Goal: Task Accomplishment & Management: Manage account settings

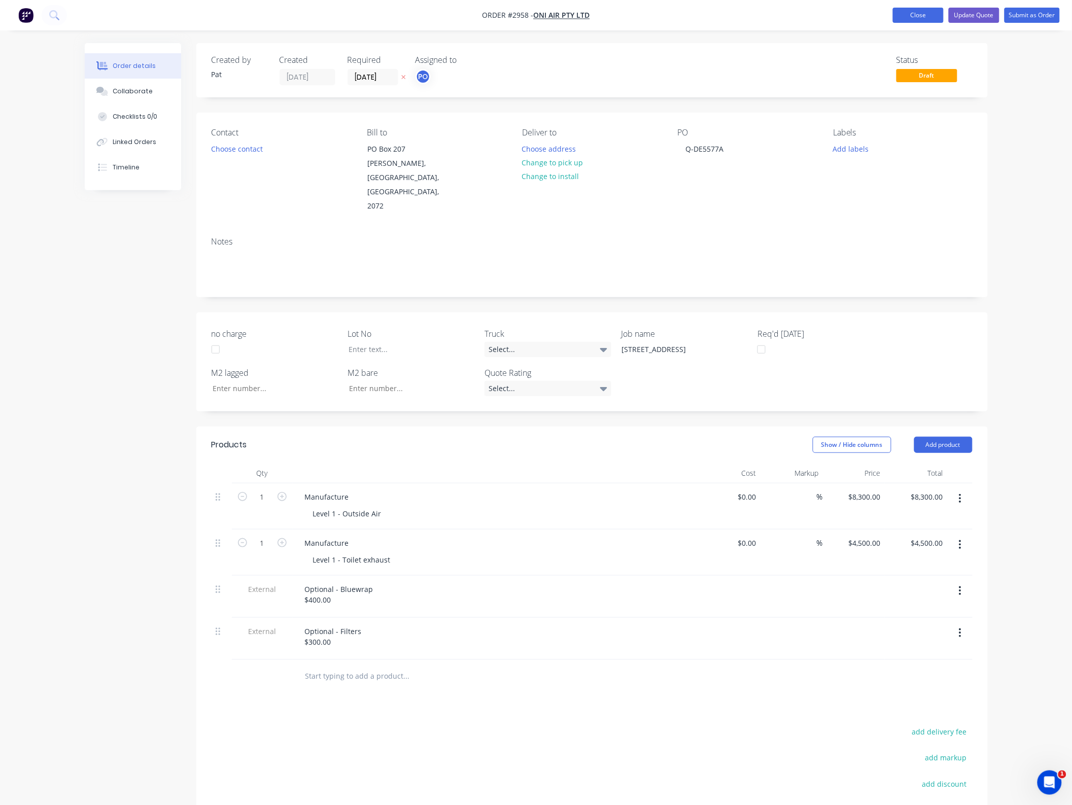
click at [918, 16] on button "Close" at bounding box center [918, 15] width 51 height 15
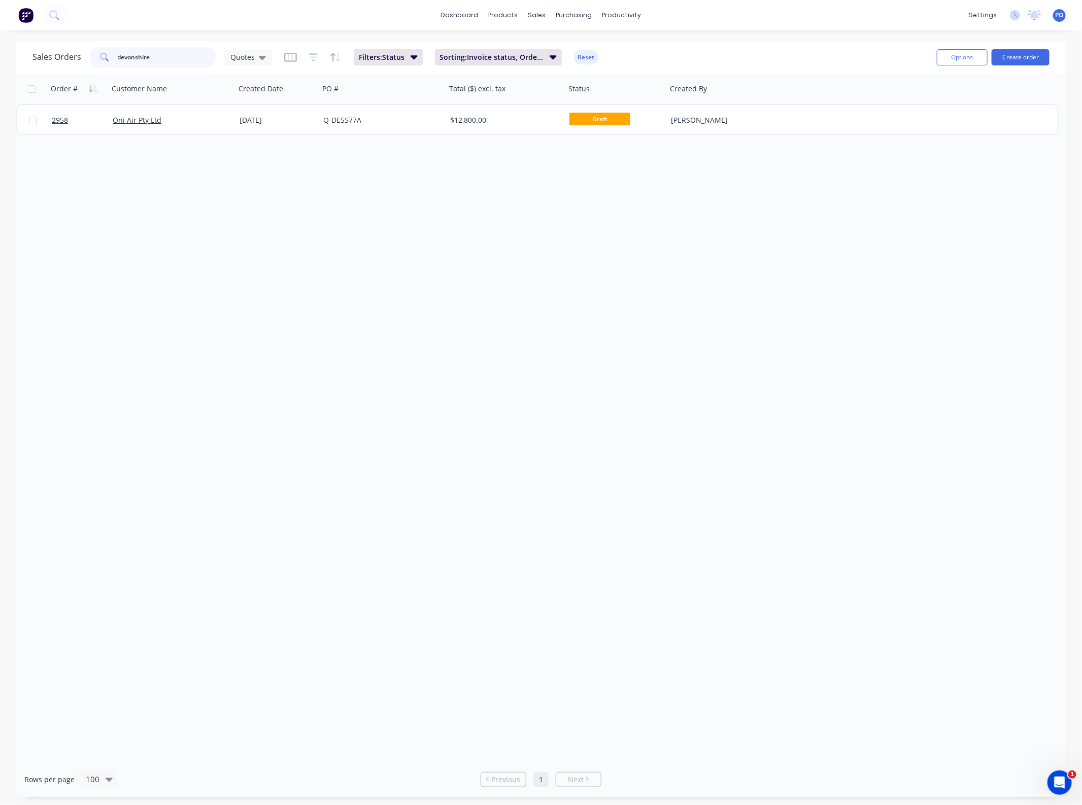
drag, startPoint x: 155, startPoint y: 60, endPoint x: 16, endPoint y: 71, distance: 140.0
click at [16, 71] on div "Sales Orders devonshire Quotes Filters: Status Sorting: Invoice status, Order #…" at bounding box center [540, 57] width 1049 height 33
click at [250, 66] on div "Sales Orders 3060 Quotes" at bounding box center [151, 57] width 239 height 20
click at [252, 60] on div "Quotes" at bounding box center [248, 57] width 48 height 15
click at [259, 137] on button "None" at bounding box center [286, 143] width 116 height 12
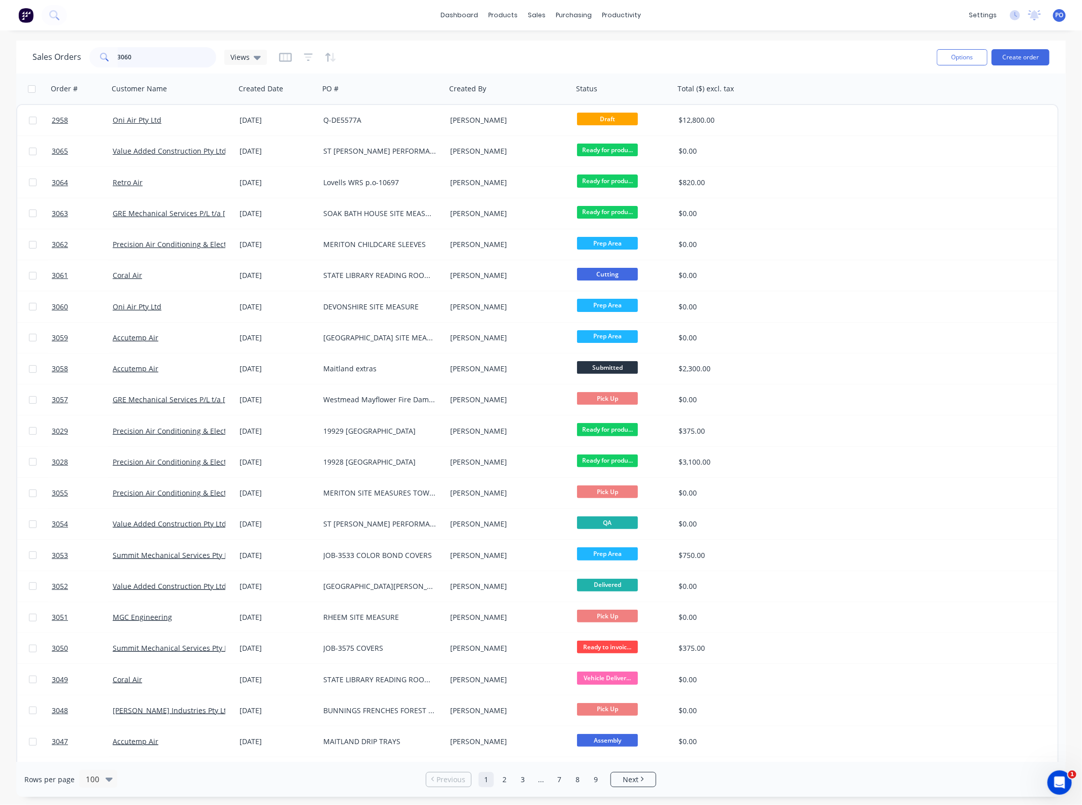
click at [175, 56] on input "3060" at bounding box center [167, 57] width 99 height 20
type input "3060"
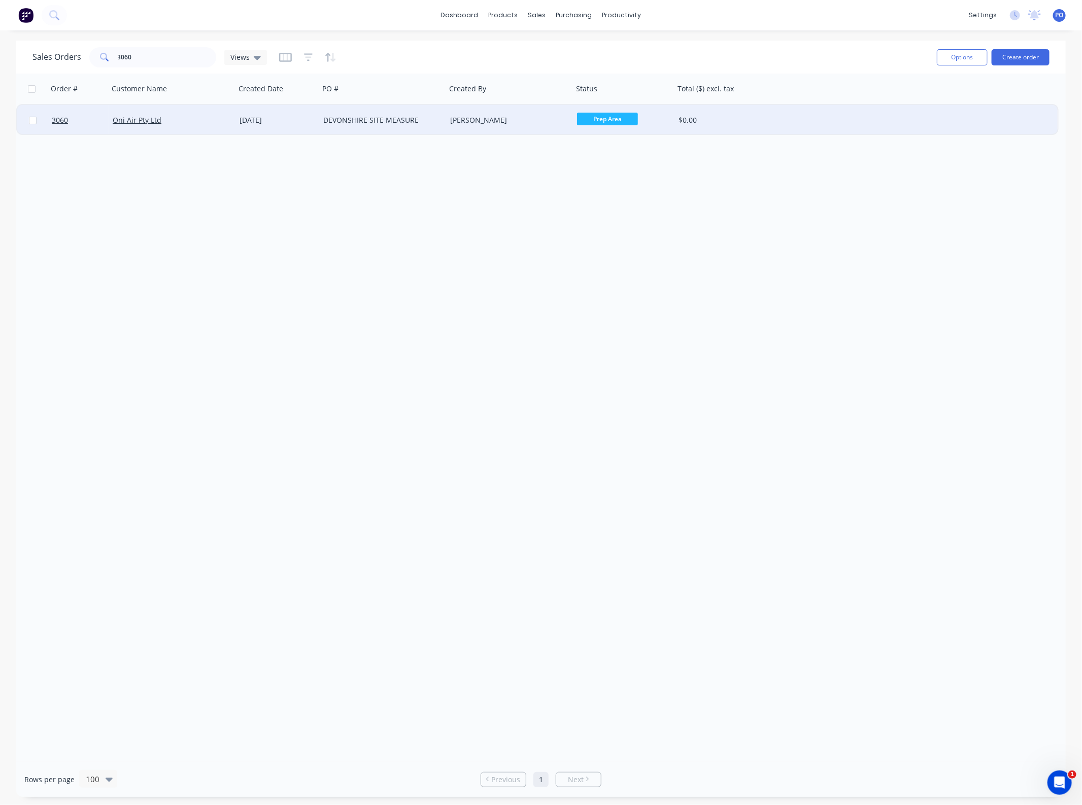
click at [269, 127] on div "[DATE]" at bounding box center [277, 120] width 84 height 30
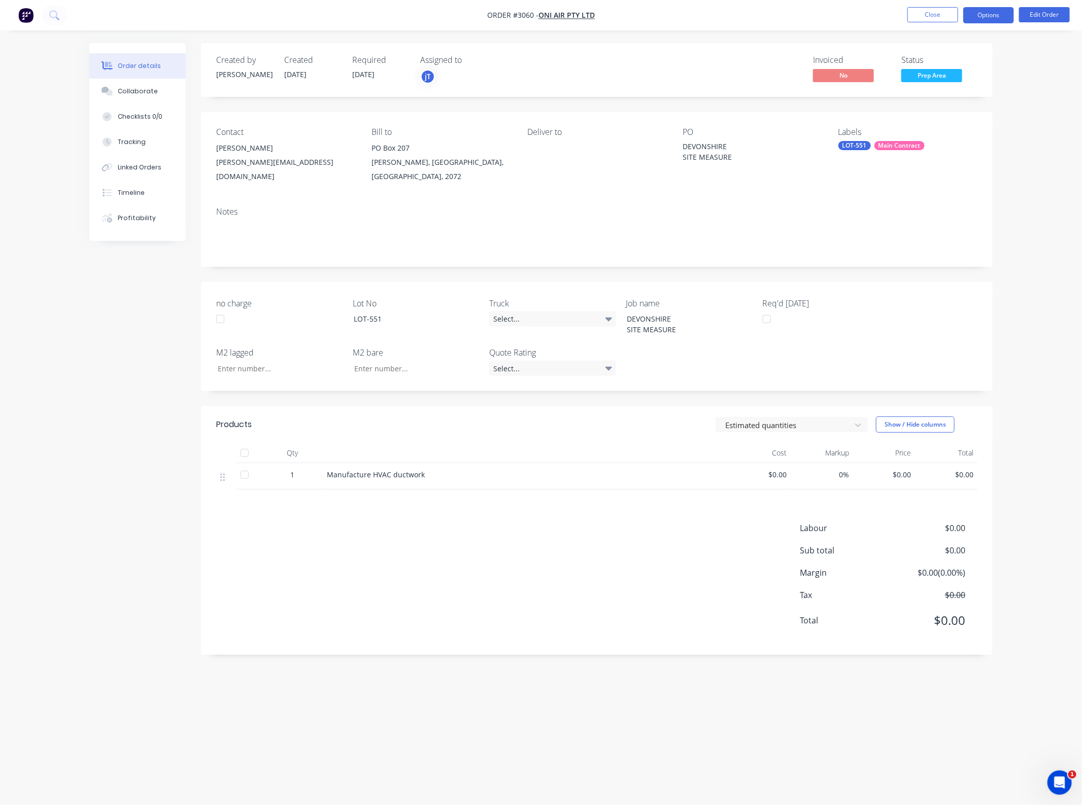
click at [997, 16] on button "Options" at bounding box center [988, 15] width 51 height 16
click at [787, 28] on nav "Order #3060 - Oni Air Pty Ltd Close Options EMAIL / PRINT Invoice Partial Invoi…" at bounding box center [541, 15] width 1082 height 30
click at [141, 165] on div "Linked Orders" at bounding box center [140, 167] width 44 height 9
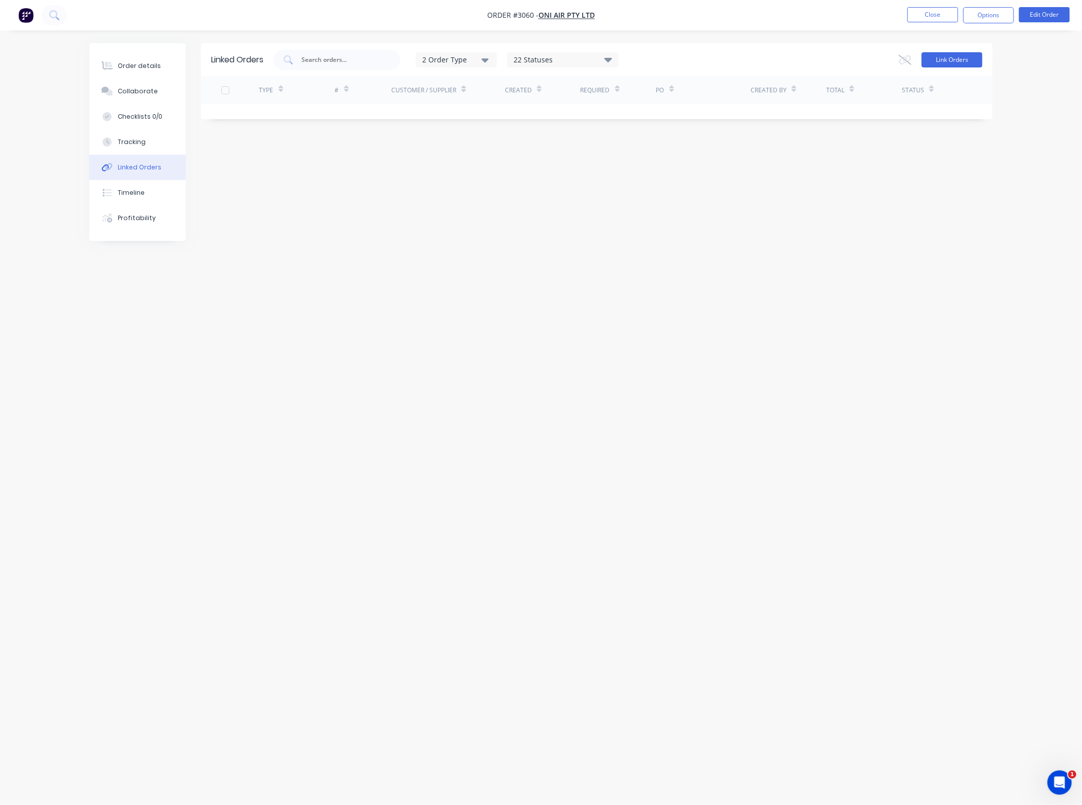
click at [951, 59] on button "Link Orders" at bounding box center [951, 59] width 61 height 15
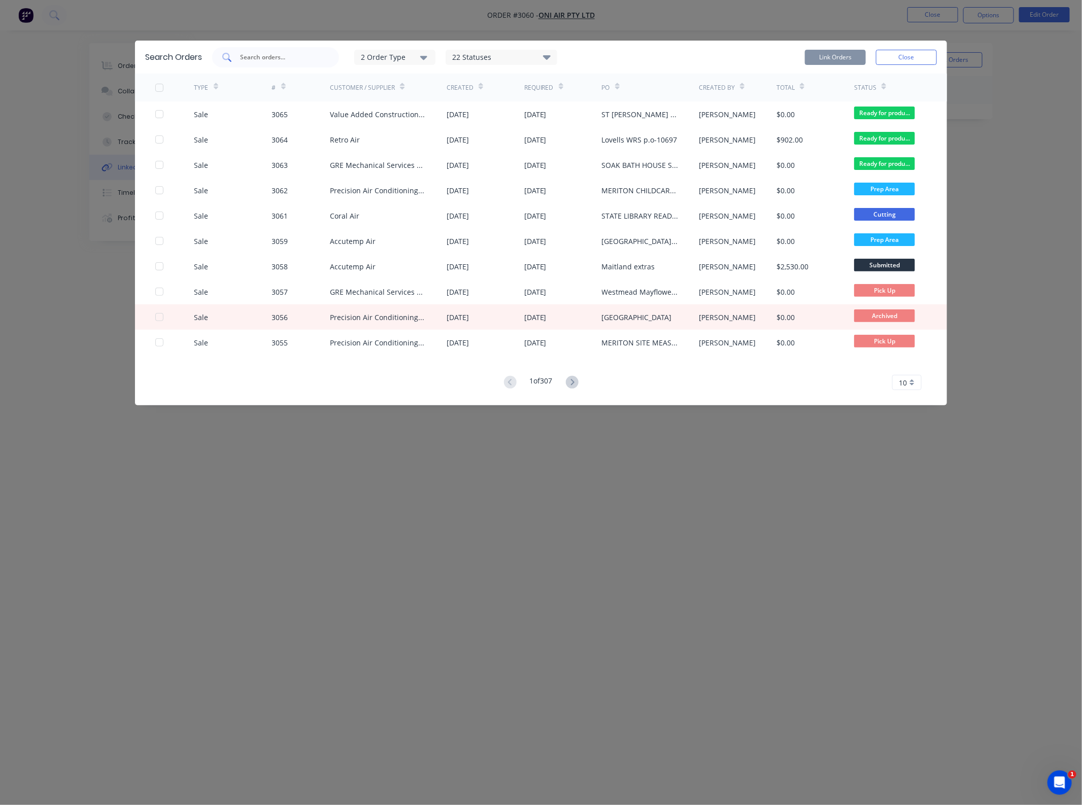
click at [281, 59] on input "text" at bounding box center [281, 57] width 84 height 10
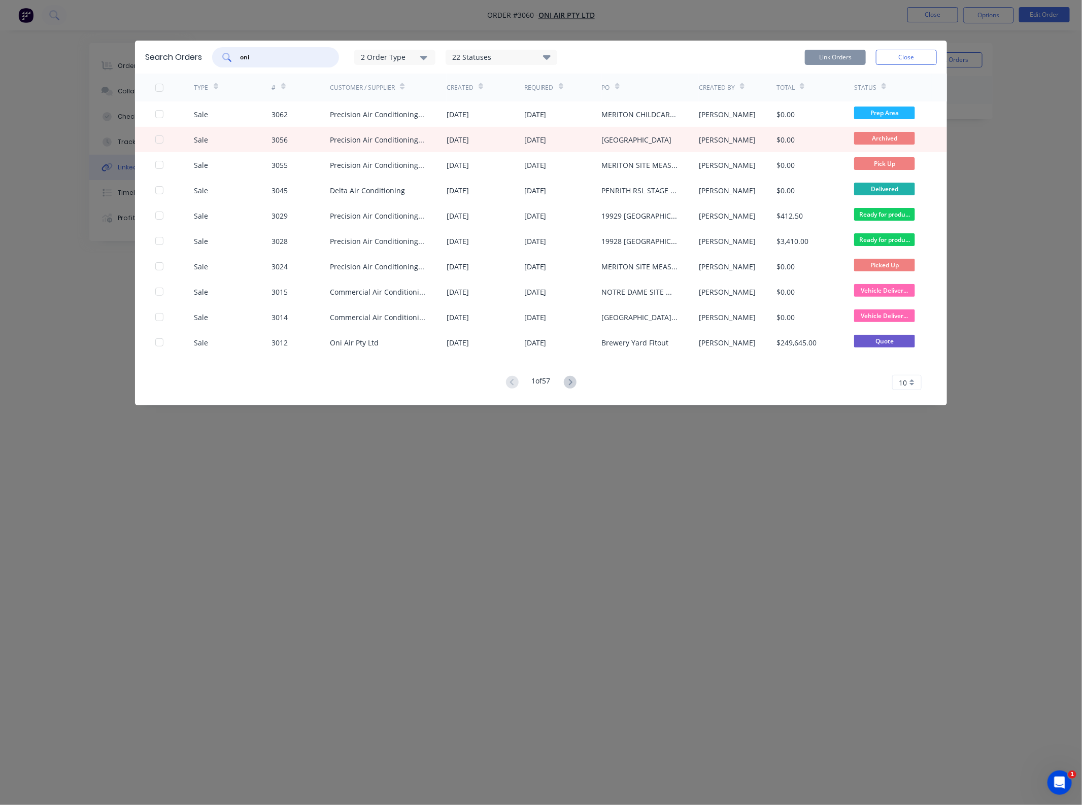
drag, startPoint x: 281, startPoint y: 59, endPoint x: 115, endPoint y: 61, distance: 165.9
click at [115, 61] on div "Search Orders oni 2 Order Type 22 Statuses Sales Order Status All Archived Draf…" at bounding box center [541, 402] width 1082 height 805
type input "2958"
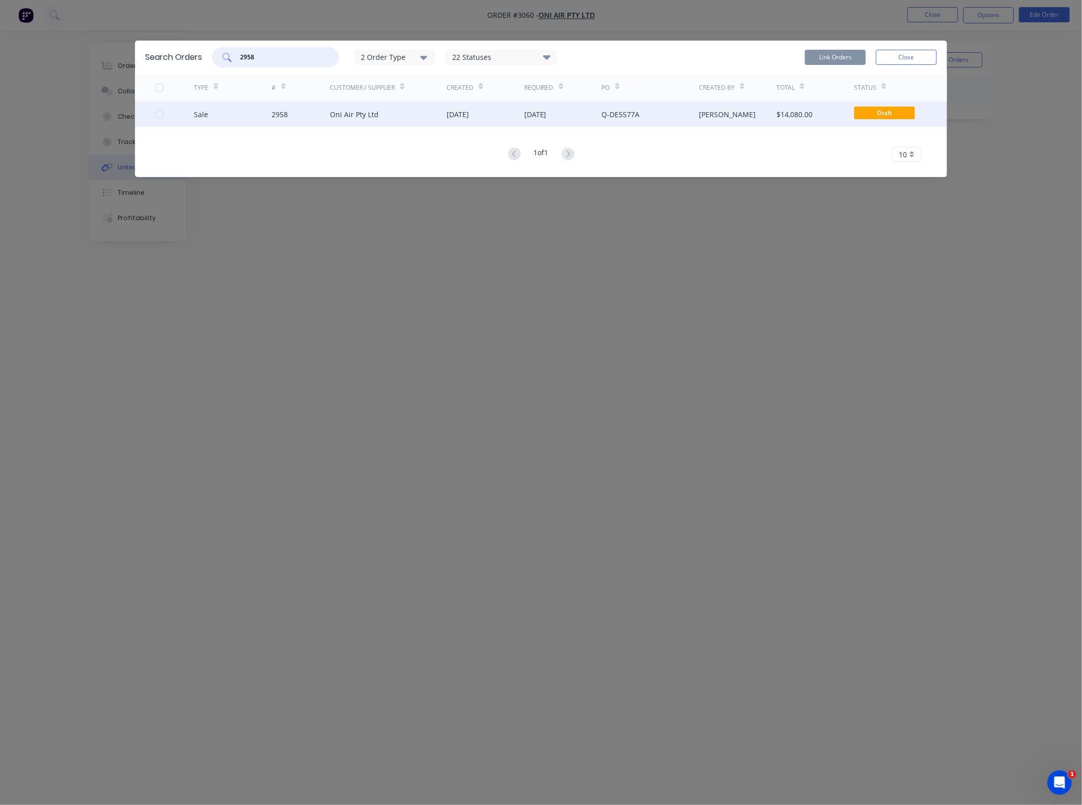
click at [158, 117] on div at bounding box center [159, 114] width 20 height 20
click at [886, 61] on button "Close" at bounding box center [906, 57] width 61 height 15
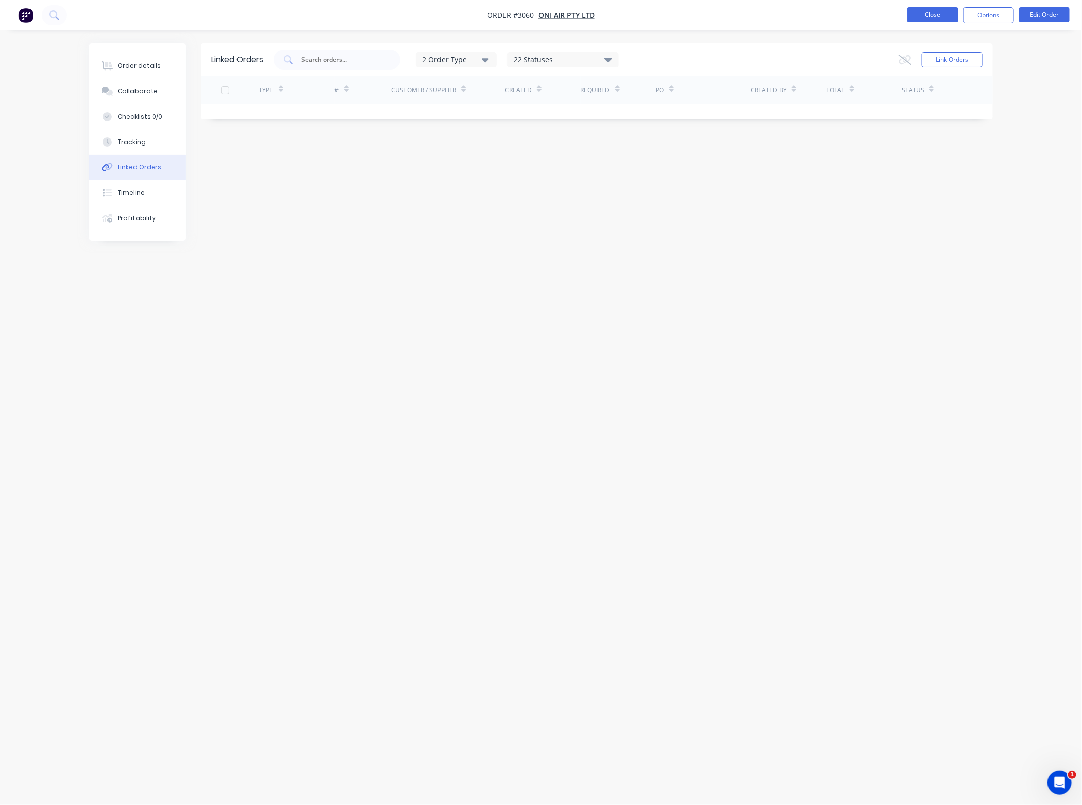
click at [929, 19] on button "Close" at bounding box center [932, 14] width 51 height 15
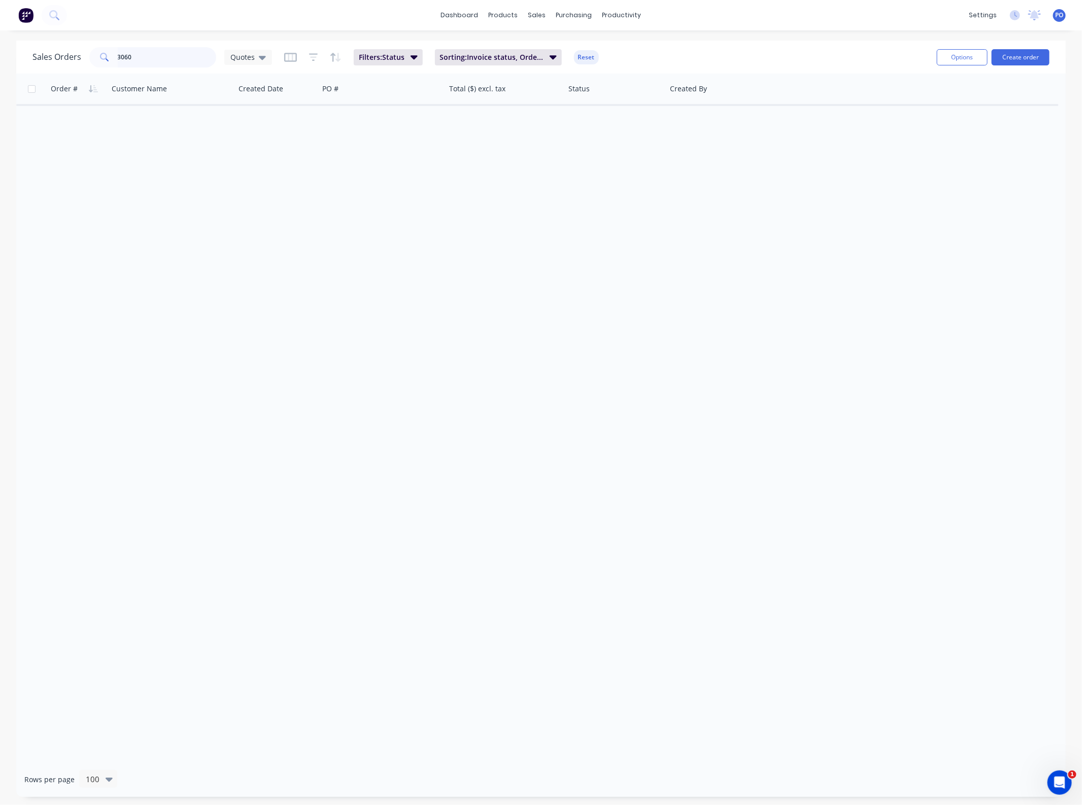
drag, startPoint x: 171, startPoint y: 58, endPoint x: 92, endPoint y: 58, distance: 79.6
click at [128, 58] on input "3060" at bounding box center [167, 57] width 99 height 20
click at [553, 49] on link "Sales Orders" at bounding box center [591, 48] width 134 height 20
type input "3"
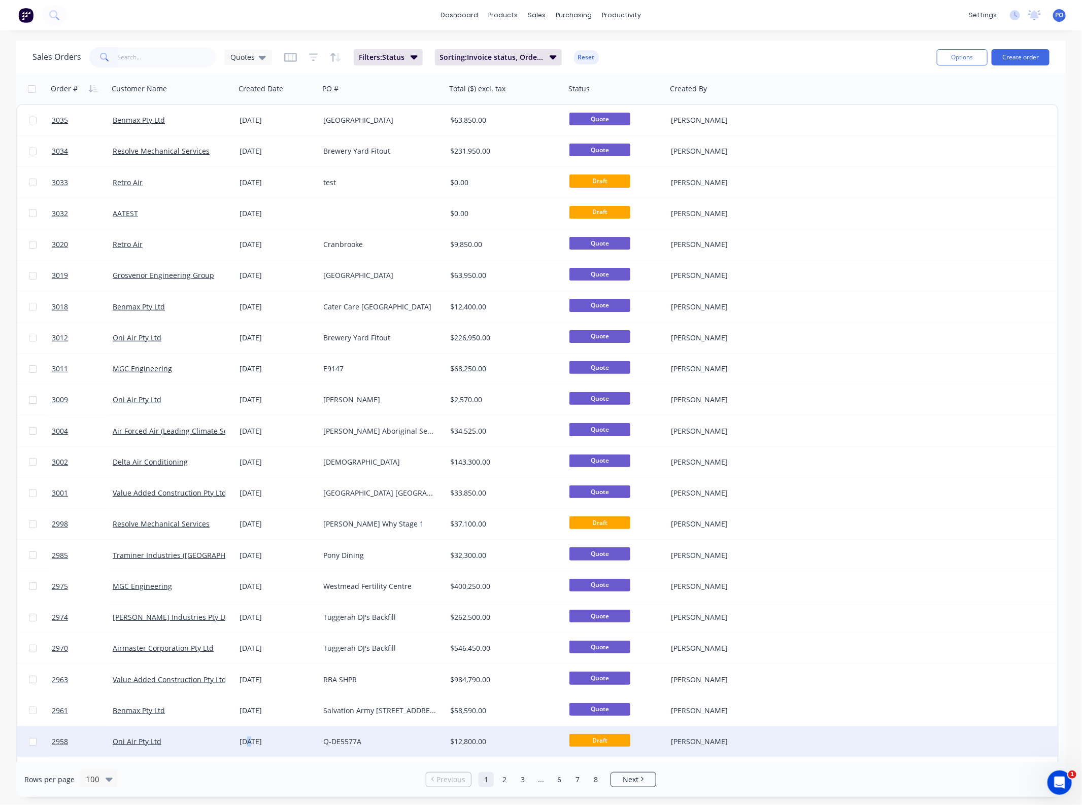
click at [249, 732] on div "[DATE]" at bounding box center [277, 741] width 84 height 30
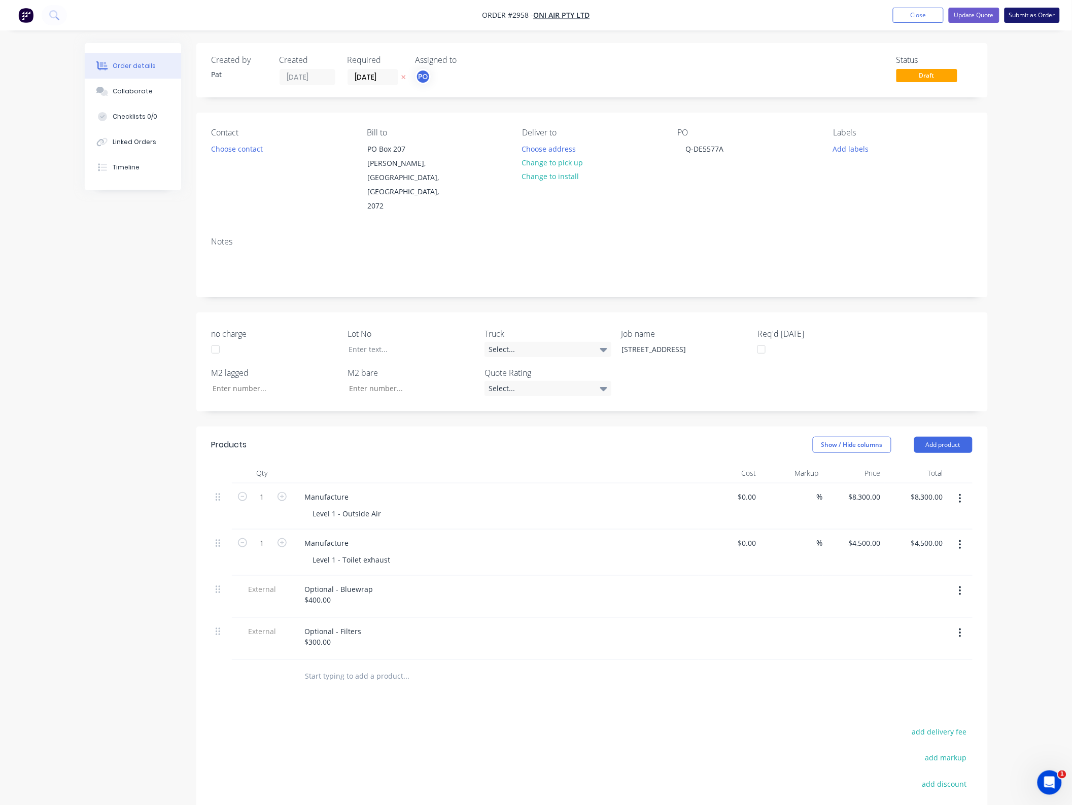
click at [1050, 21] on button "Submit as Order" at bounding box center [1031, 15] width 55 height 15
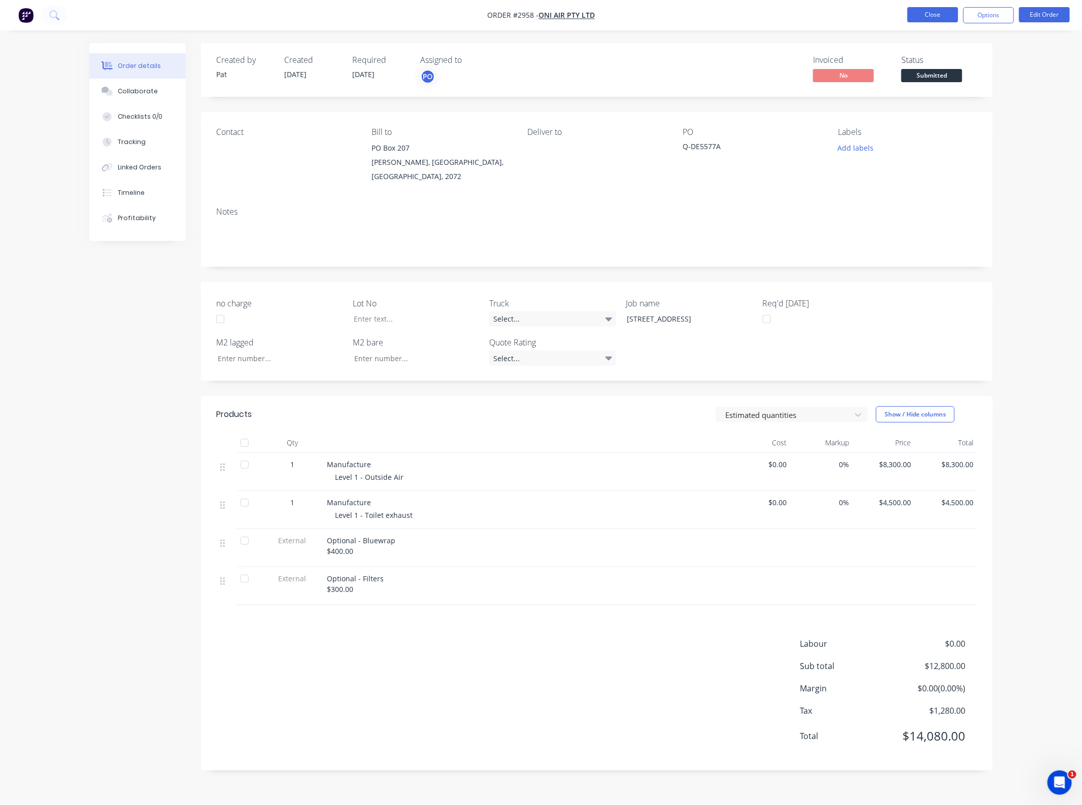
click at [944, 16] on button "Close" at bounding box center [932, 14] width 51 height 15
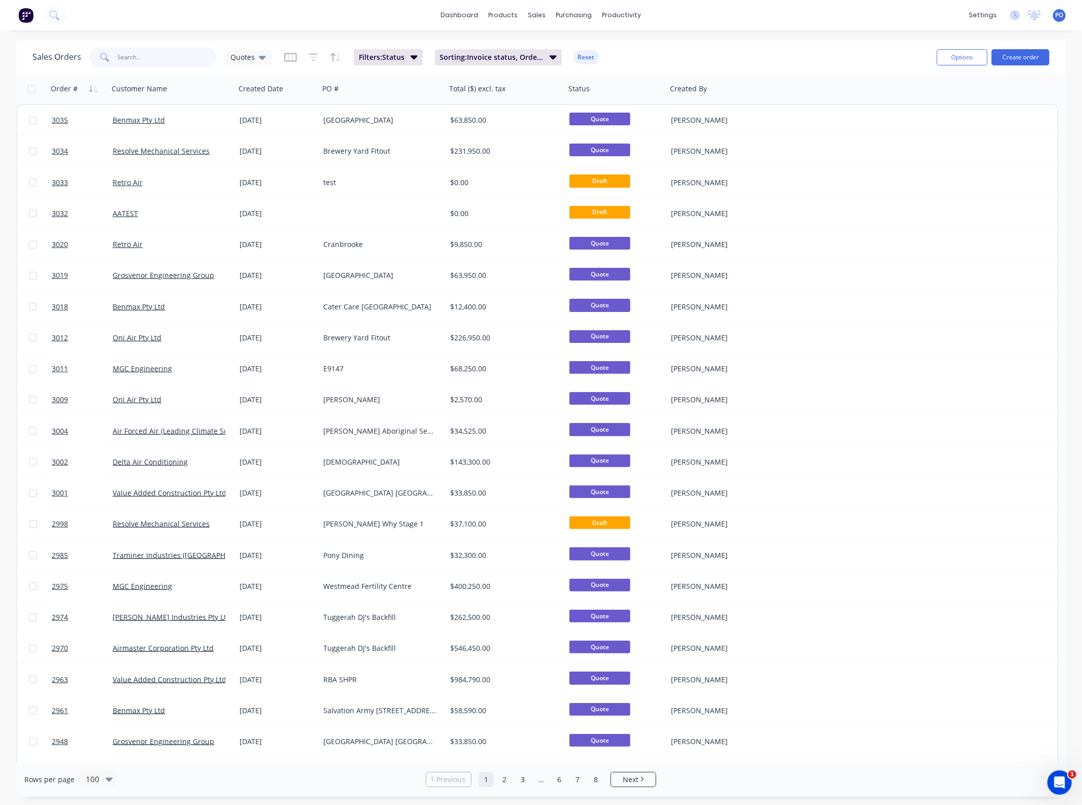
click at [135, 63] on input "text" at bounding box center [167, 57] width 99 height 20
click at [252, 56] on span "Quotes" at bounding box center [242, 57] width 24 height 11
drag, startPoint x: 240, startPoint y: 140, endPoint x: 168, endPoint y: 100, distance: 81.9
click at [240, 140] on button "None" at bounding box center [286, 143] width 116 height 12
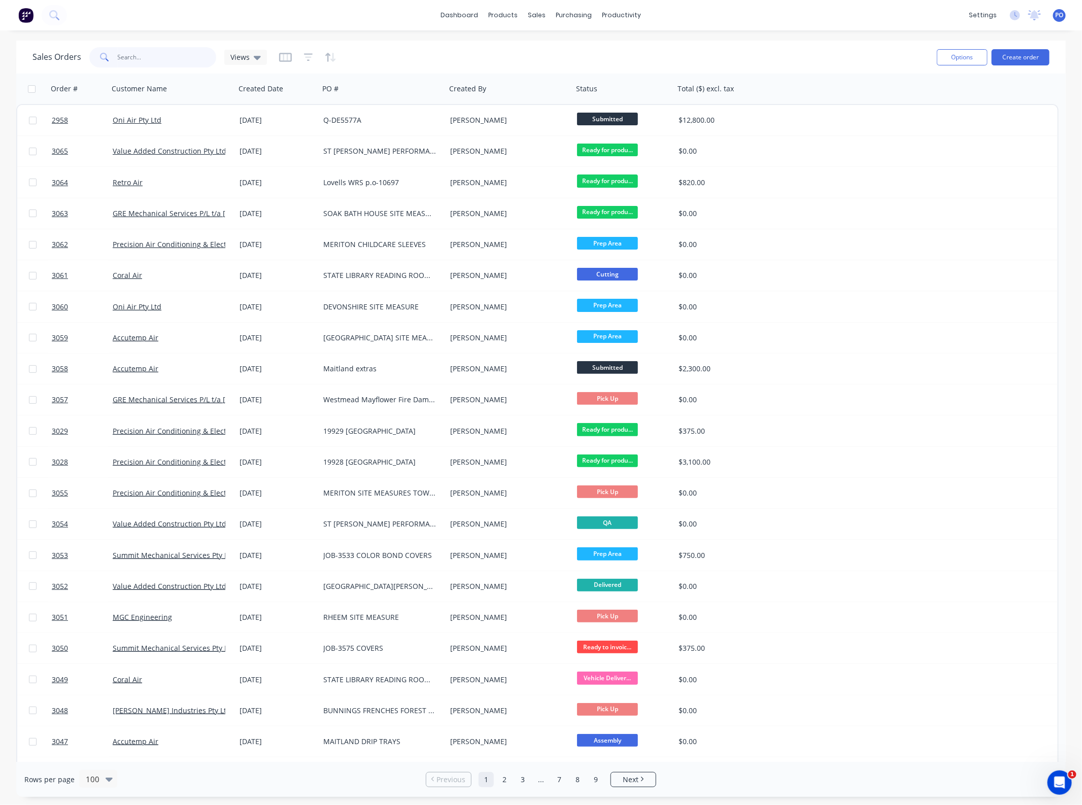
click at [124, 64] on input "text" at bounding box center [167, 57] width 99 height 20
type input "3060"
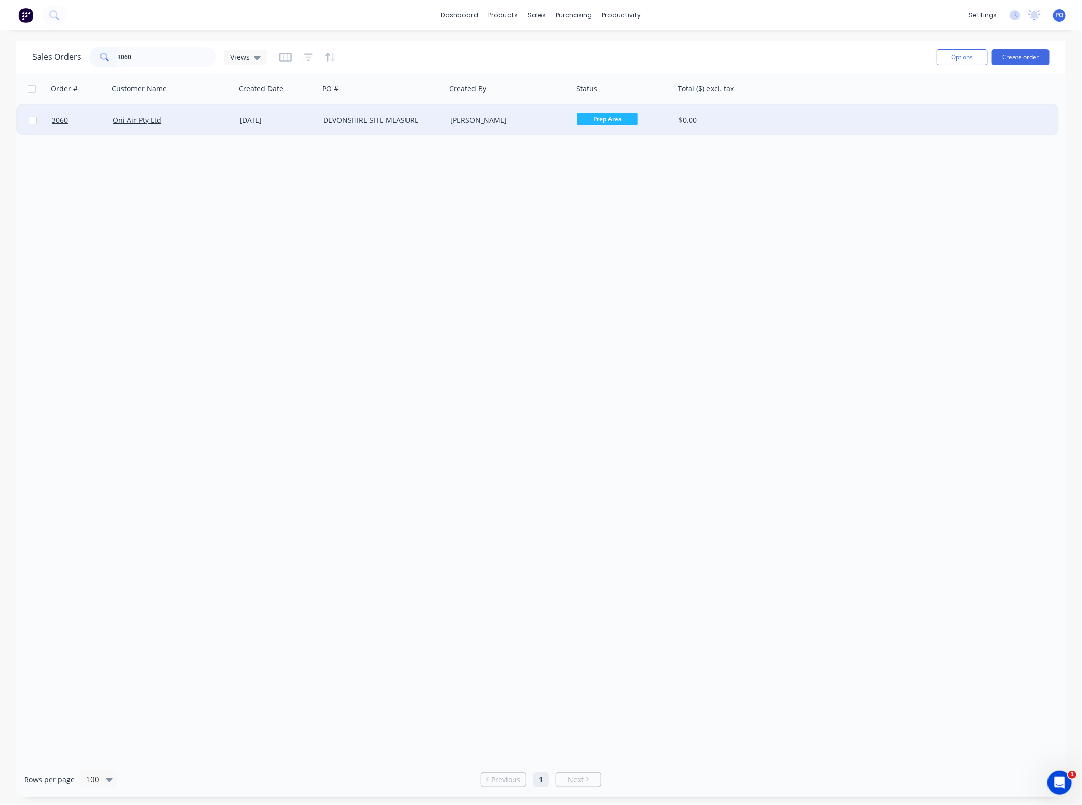
click at [348, 128] on div "DEVONSHIRE SITE MEASURE" at bounding box center [382, 120] width 127 height 30
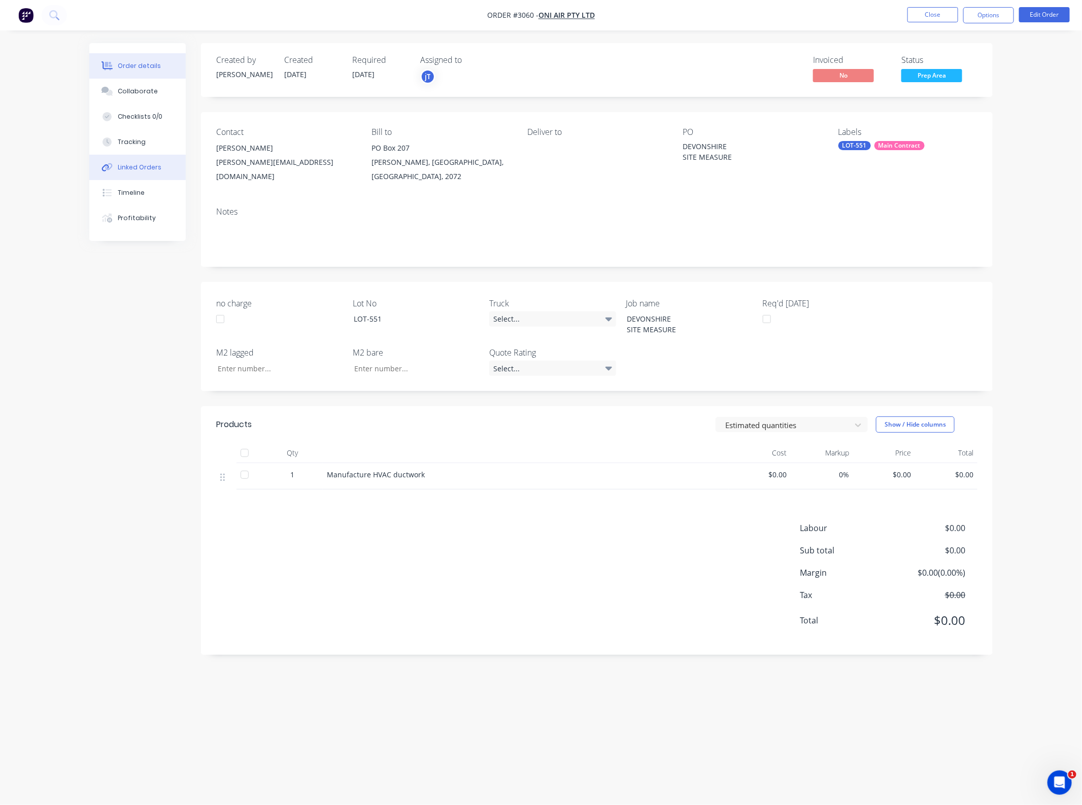
click at [158, 172] on button "Linked Orders" at bounding box center [137, 167] width 96 height 25
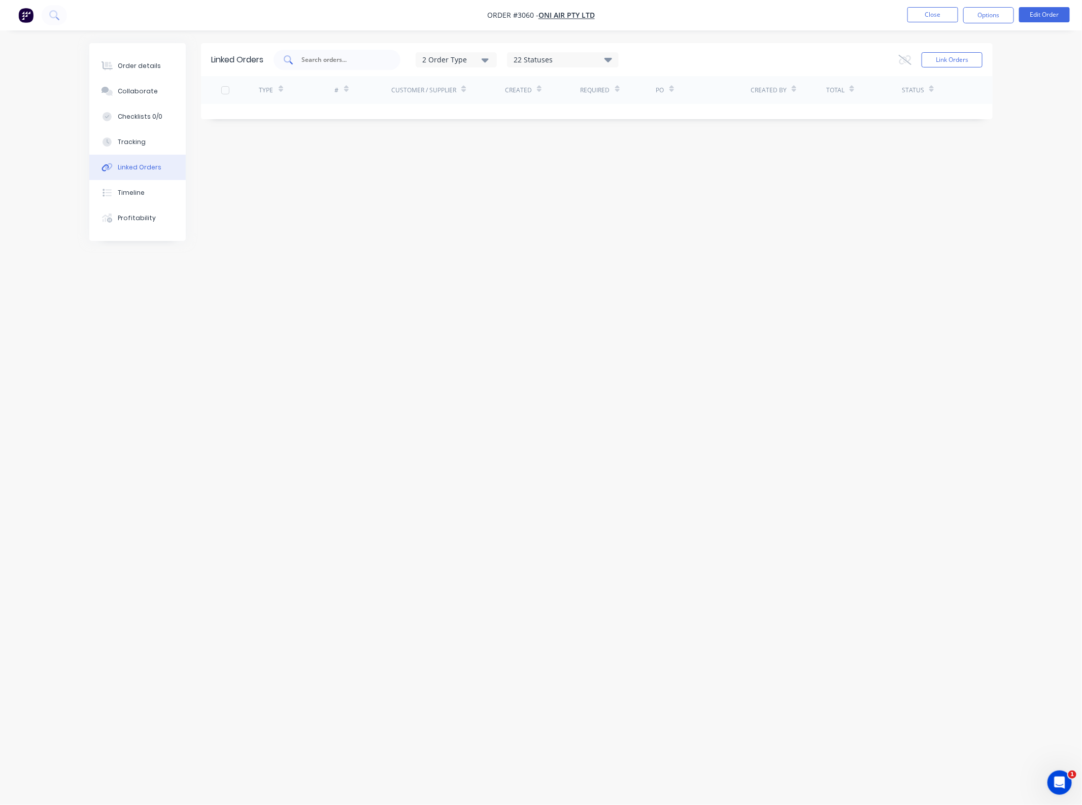
click at [323, 56] on input "text" at bounding box center [342, 60] width 84 height 10
type input "2958"
click at [920, 18] on button "Close" at bounding box center [932, 14] width 51 height 15
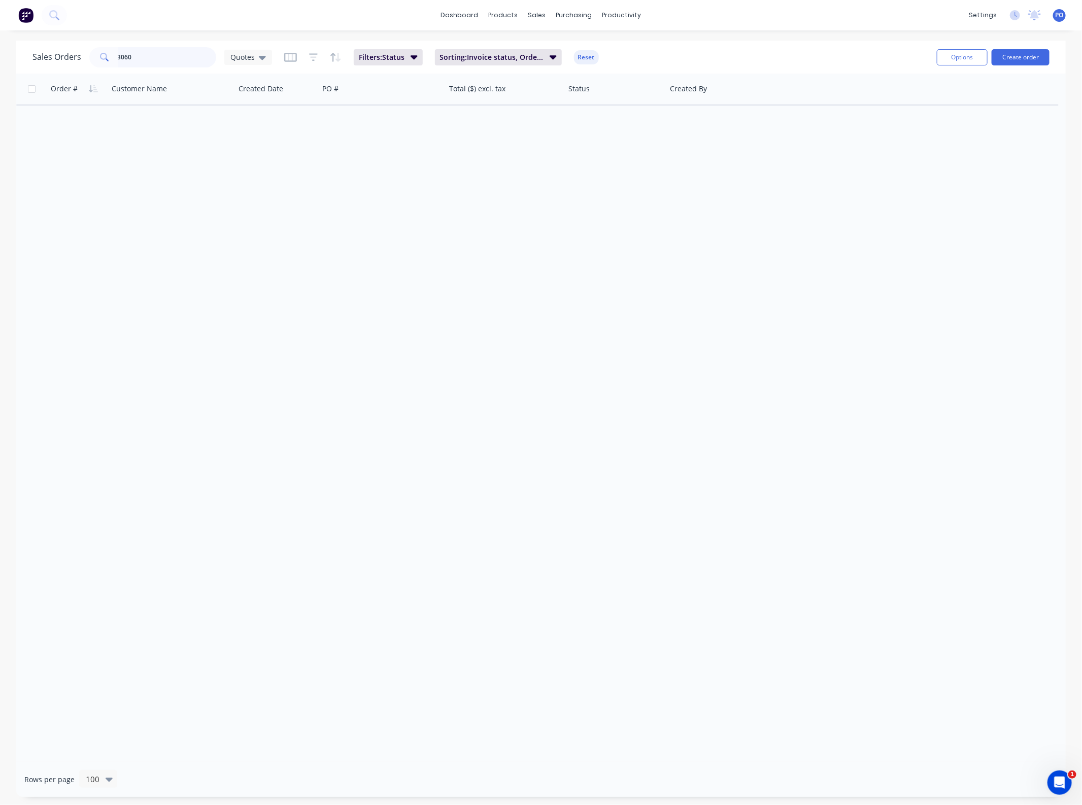
click at [183, 56] on input "3060" at bounding box center [167, 57] width 99 height 20
click at [553, 49] on link "Sales Orders" at bounding box center [591, 48] width 134 height 20
drag, startPoint x: 120, startPoint y: 59, endPoint x: 92, endPoint y: 67, distance: 29.1
click at [95, 67] on div "Sales Orders 3060 Quotes Filters: Status Sorting: Invoice status, Order # Reset" at bounding box center [480, 57] width 896 height 25
click at [236, 55] on span "Quotes" at bounding box center [242, 57] width 24 height 11
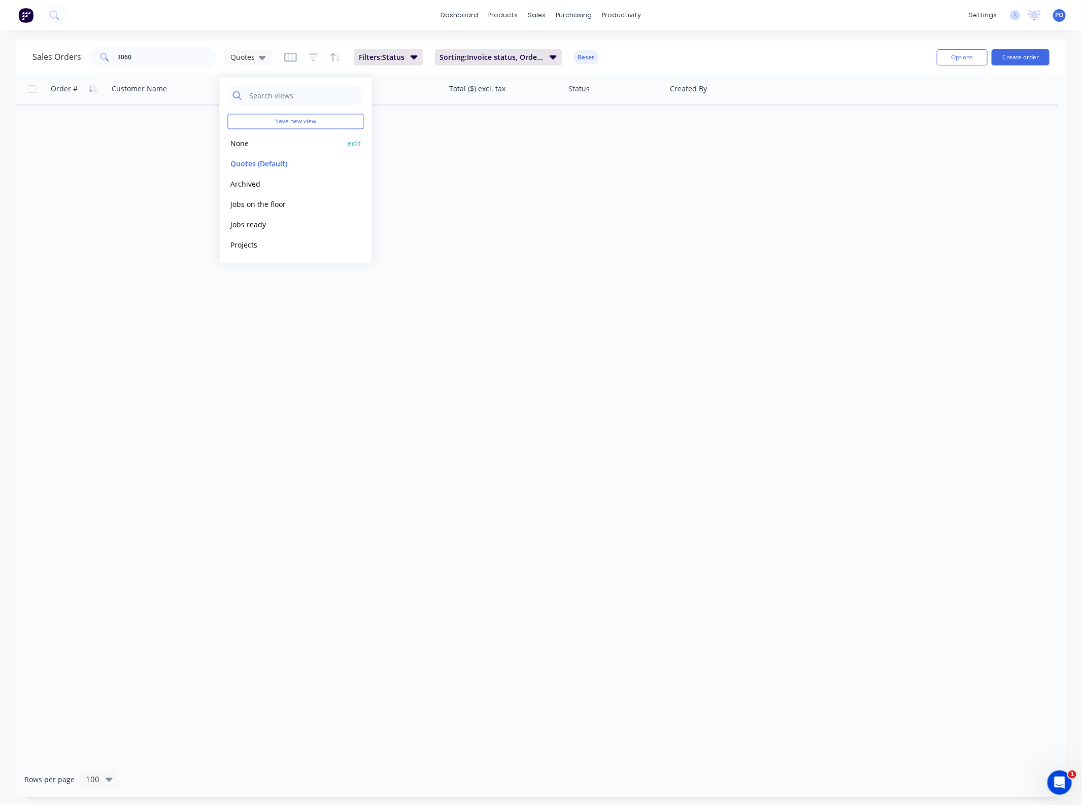
click at [256, 137] on button "None" at bounding box center [286, 143] width 116 height 12
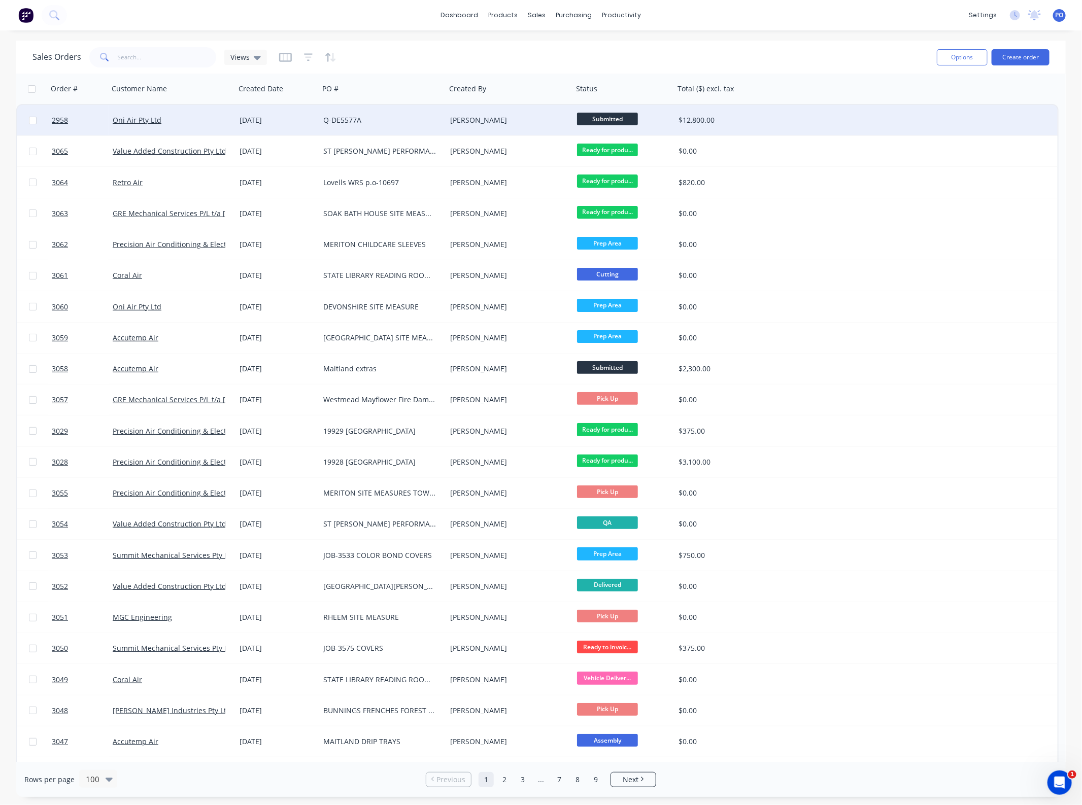
click at [194, 125] on div "Oni Air Pty Ltd" at bounding box center [172, 120] width 127 height 30
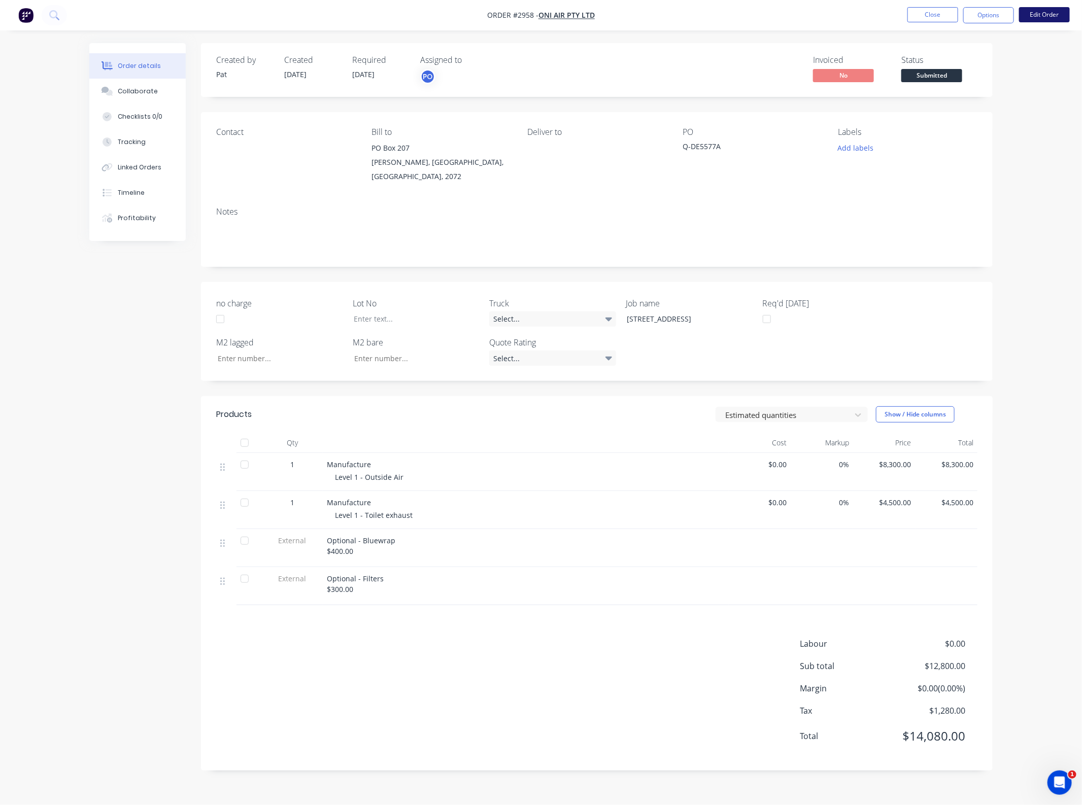
click at [1036, 18] on button "Edit Order" at bounding box center [1044, 14] width 51 height 15
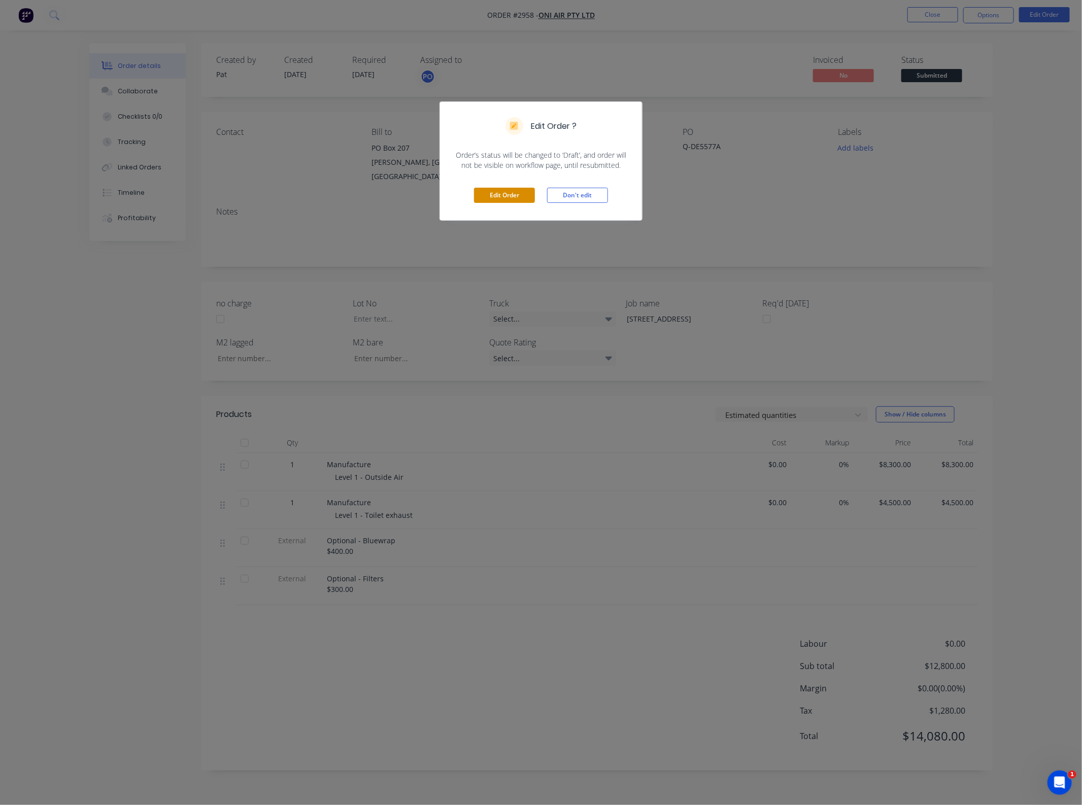
click at [511, 193] on button "Edit Order" at bounding box center [504, 195] width 61 height 15
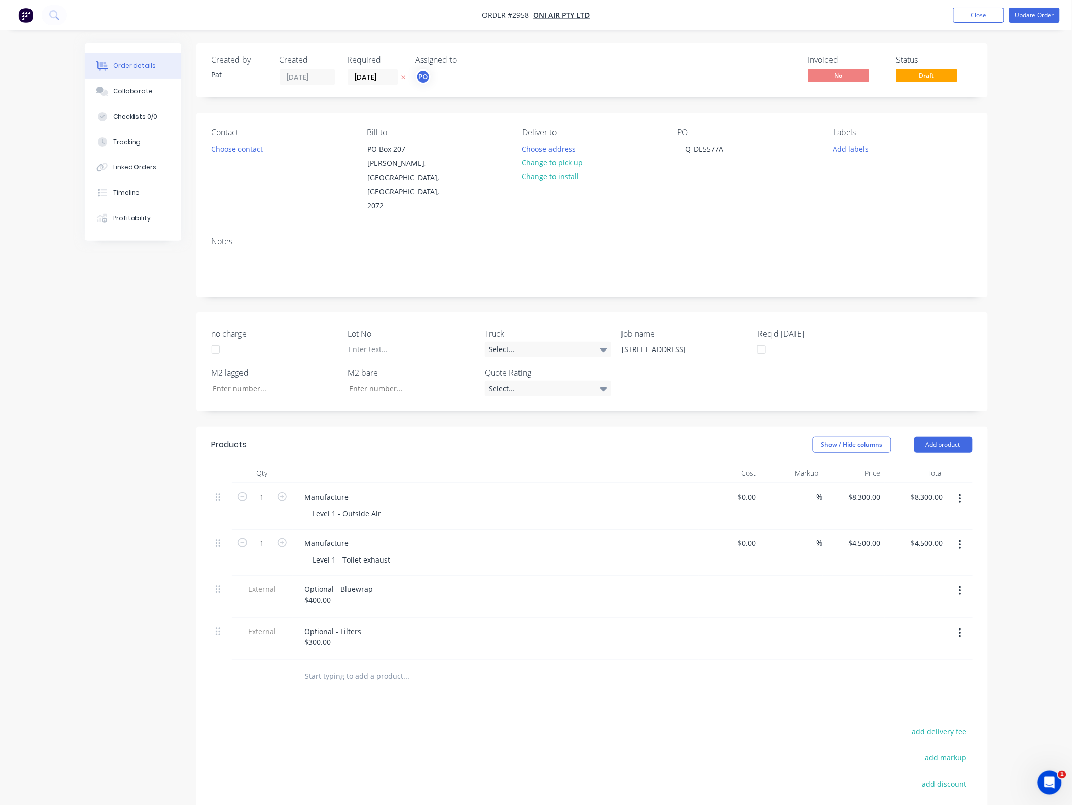
click at [965, 27] on nav "Order #2958 - Oni Air Pty Ltd Add product Close Update Order" at bounding box center [536, 15] width 1072 height 30
click at [973, 16] on button "Close" at bounding box center [978, 15] width 51 height 15
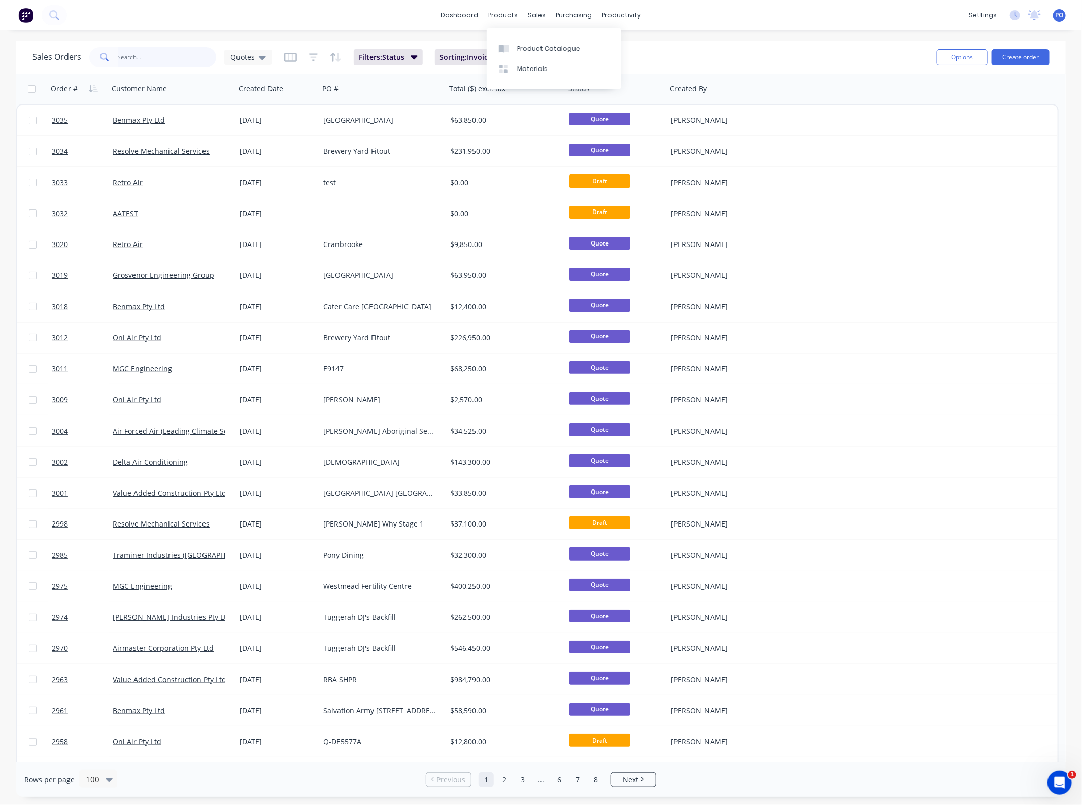
click at [153, 64] on input "text" at bounding box center [167, 57] width 99 height 20
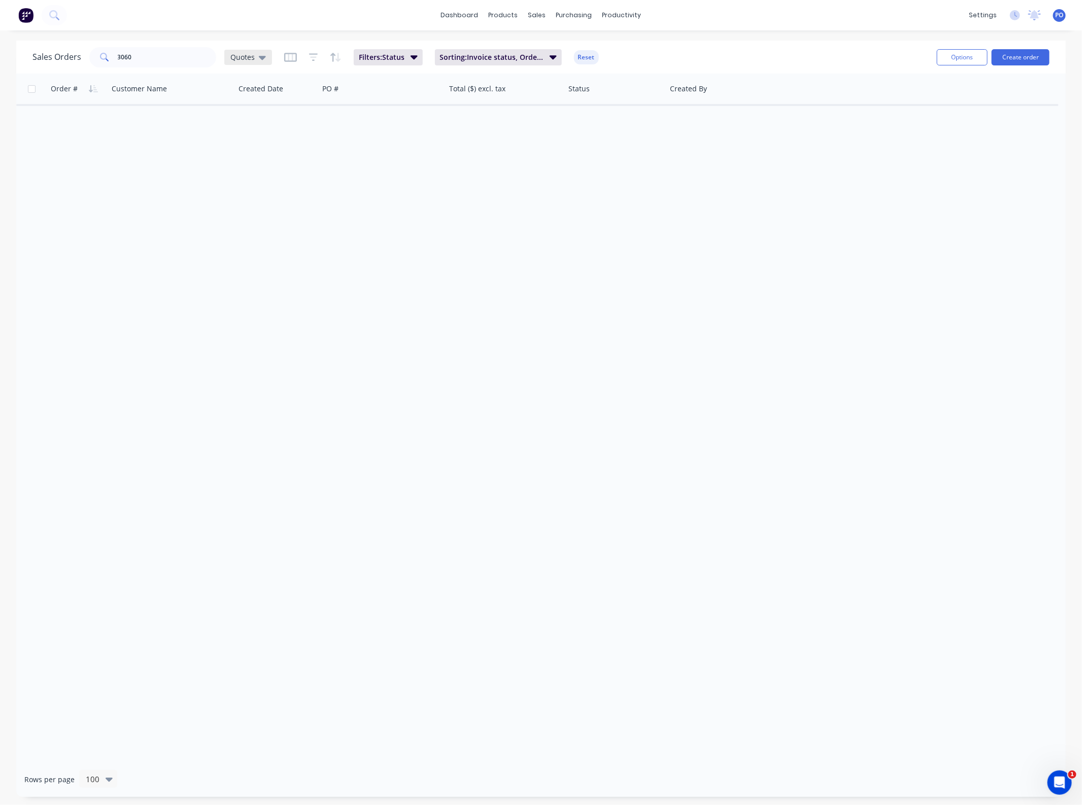
click at [245, 56] on span "Quotes" at bounding box center [242, 57] width 24 height 11
click at [247, 145] on button "None" at bounding box center [286, 143] width 116 height 12
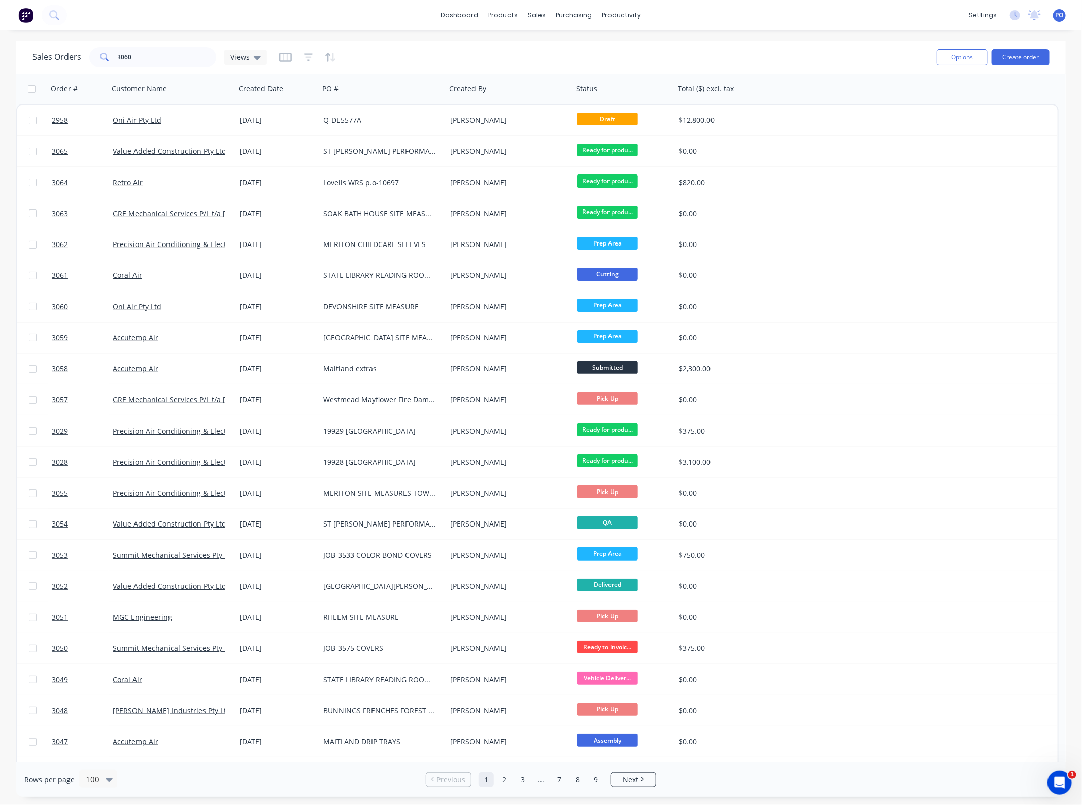
drag, startPoint x: 155, startPoint y: 69, endPoint x: 143, endPoint y: 64, distance: 13.5
click at [147, 66] on div "Sales Orders 3060 Views" at bounding box center [480, 57] width 896 height 25
click at [143, 64] on input "3060" at bounding box center [167, 57] width 99 height 20
type input "3060"
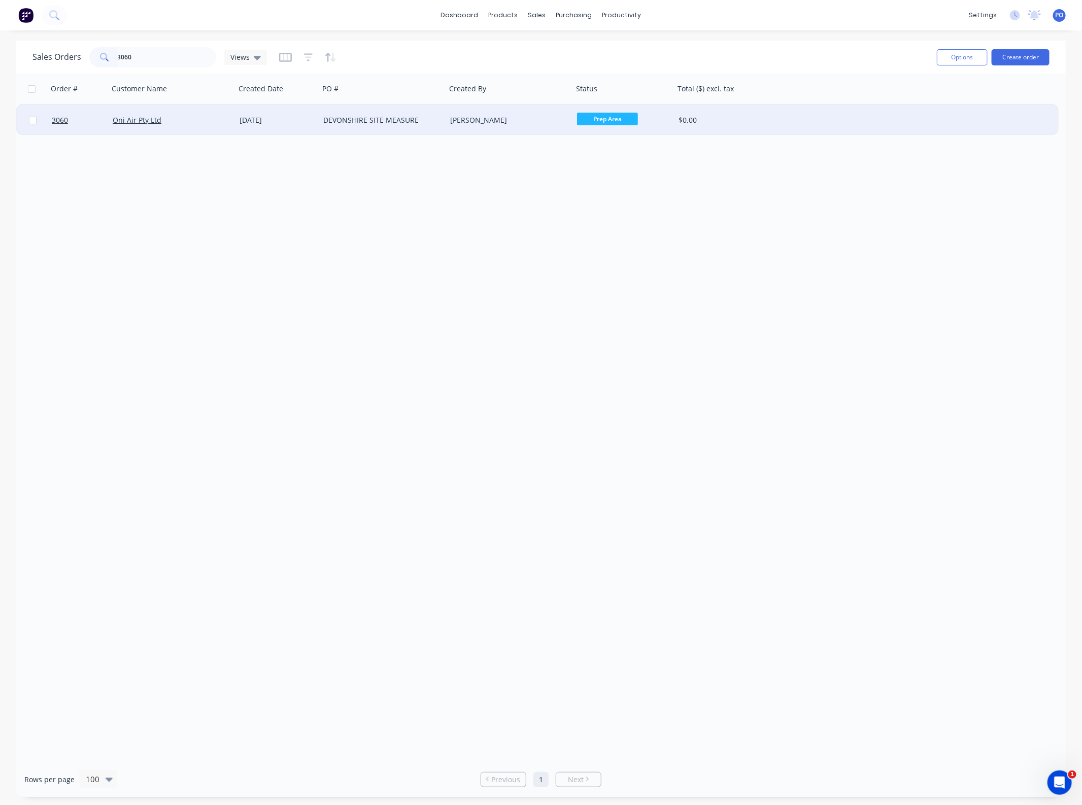
click at [309, 122] on div "[DATE]" at bounding box center [277, 120] width 76 height 10
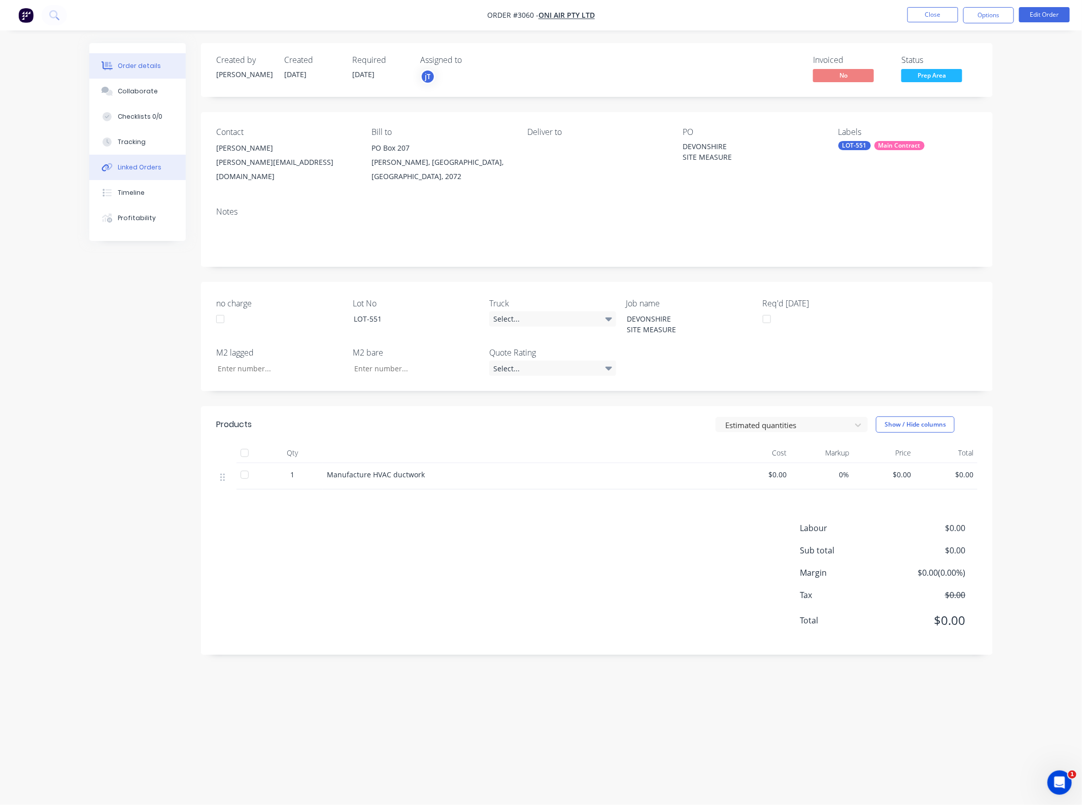
click at [133, 163] on div "Linked Orders" at bounding box center [140, 167] width 44 height 9
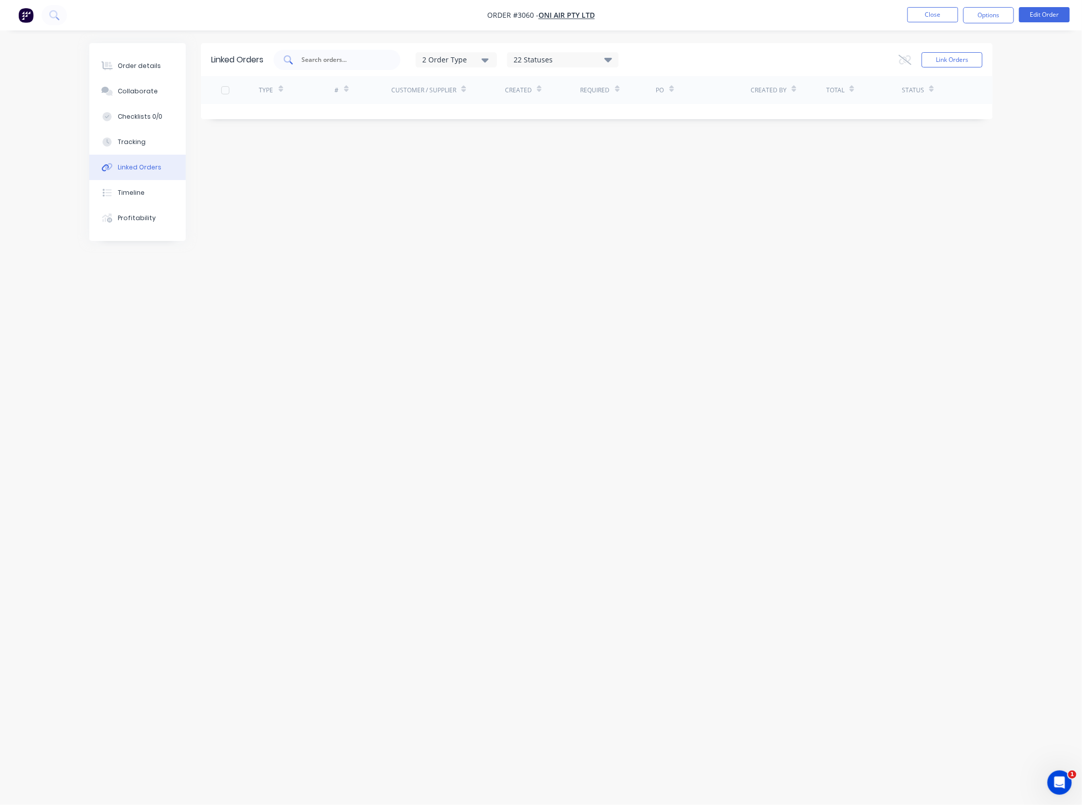
click at [308, 59] on input "text" at bounding box center [342, 60] width 84 height 10
type input "2958"
drag, startPoint x: 330, startPoint y: 60, endPoint x: 235, endPoint y: 60, distance: 94.9
click at [265, 60] on div "Linked Orders 2958 2 Order Type 22 Statuses Sales Order Status All Archived Dra…" at bounding box center [596, 59] width 791 height 33
click at [312, 56] on input "text" at bounding box center [342, 60] width 84 height 10
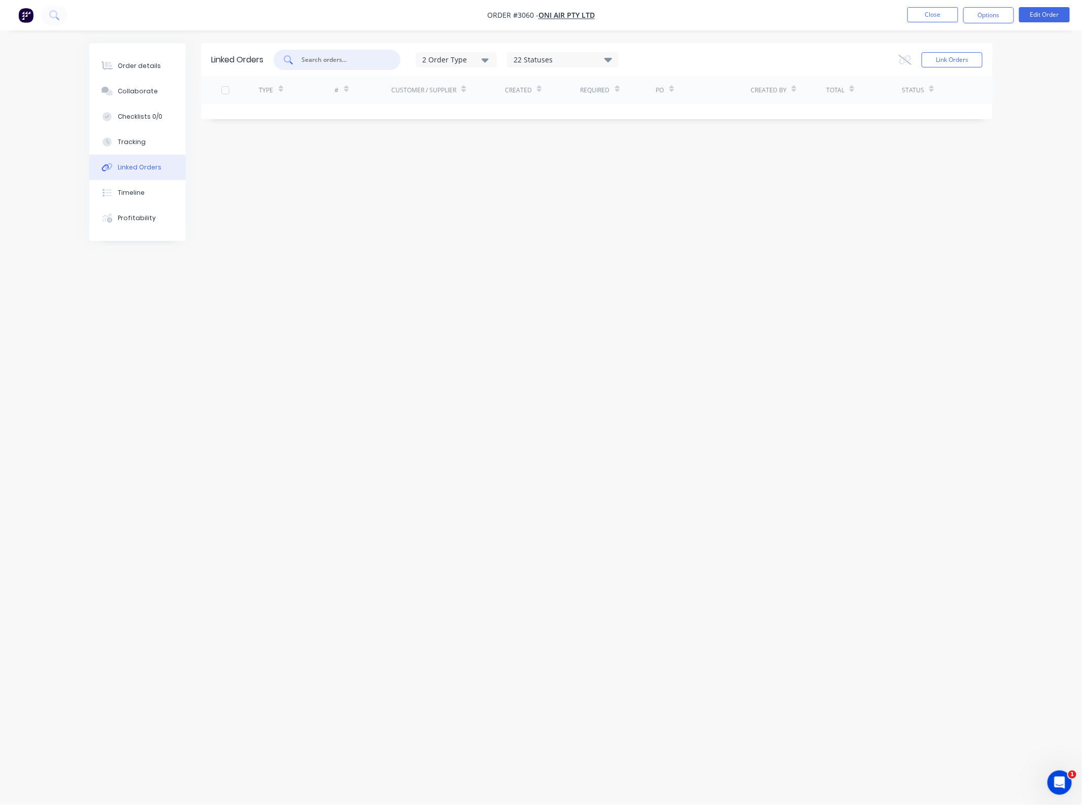
click at [341, 57] on input "text" at bounding box center [342, 60] width 84 height 10
click at [485, 62] on icon "button" at bounding box center [484, 59] width 7 height 11
click at [527, 62] on div "22 Statuses" at bounding box center [562, 59] width 111 height 11
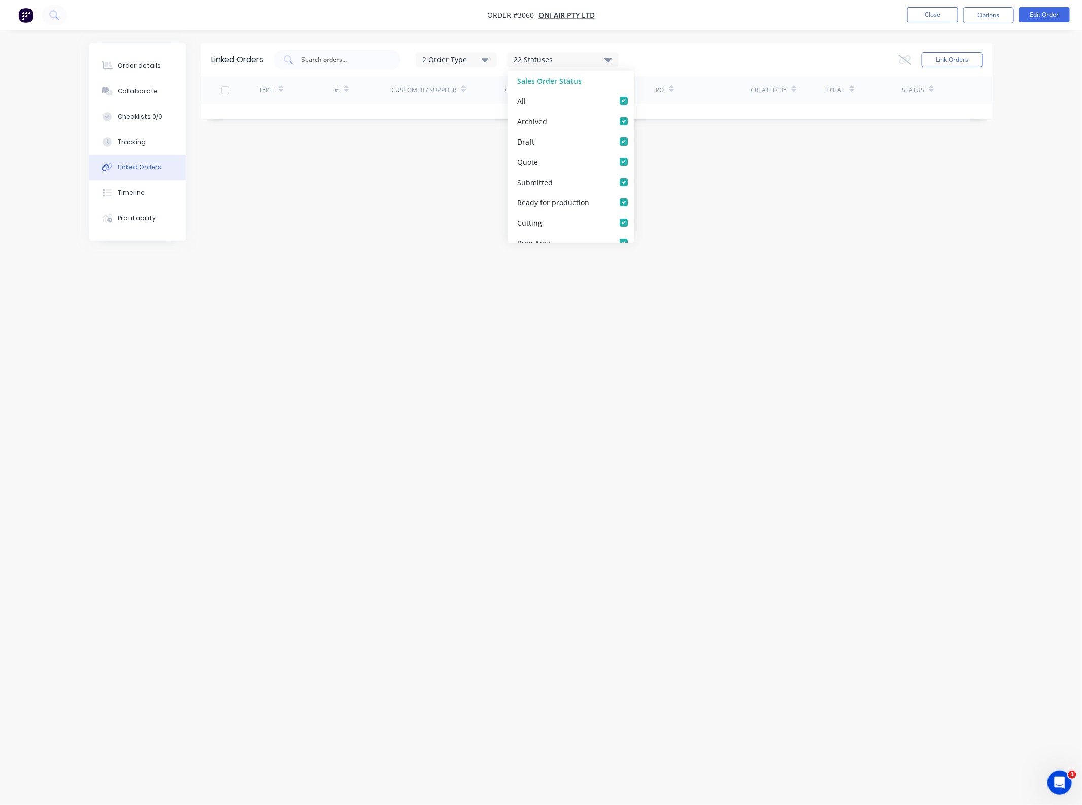
click at [263, 56] on div "Linked Orders" at bounding box center [237, 60] width 52 height 12
click at [353, 63] on input "text" at bounding box center [342, 60] width 84 height 10
type input "2958"
click at [914, 15] on button "Close" at bounding box center [932, 14] width 51 height 15
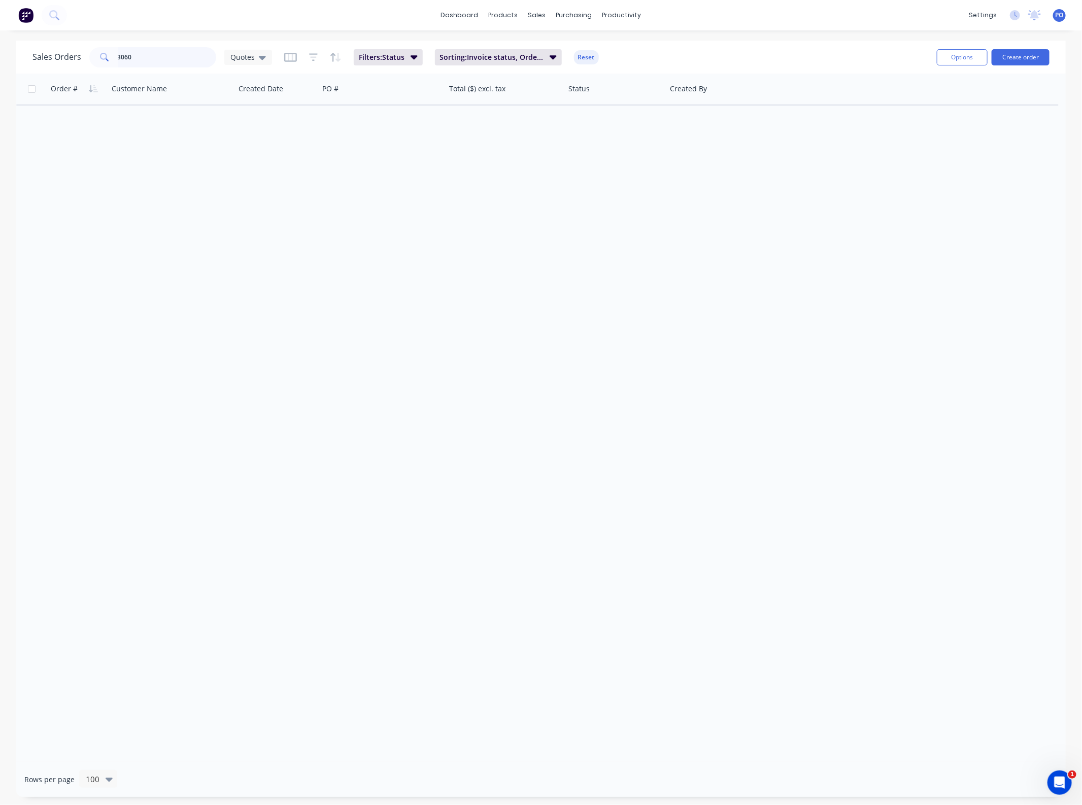
click at [196, 56] on input "3060" at bounding box center [167, 57] width 99 height 20
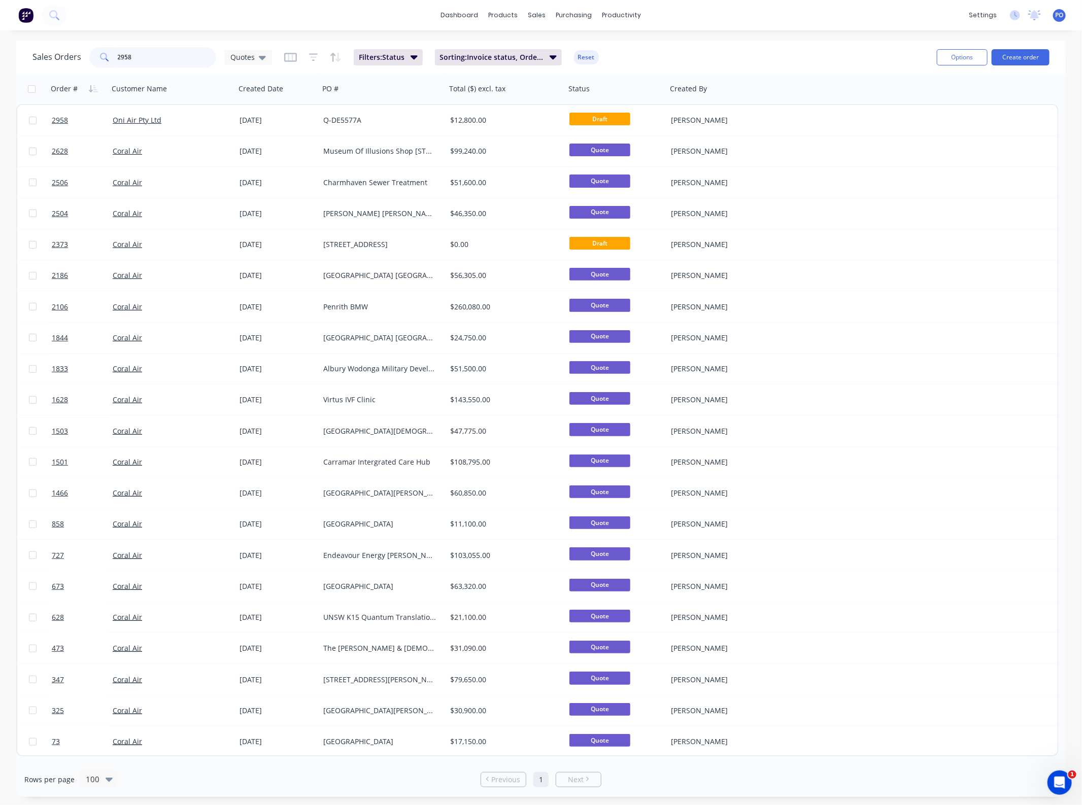
drag, startPoint x: 158, startPoint y: 66, endPoint x: 3, endPoint y: 69, distance: 155.3
click at [3, 69] on div "Sales Orders 2958 Quotes Filters: Status Sorting: Invoice status, Order # Reset…" at bounding box center [541, 419] width 1082 height 756
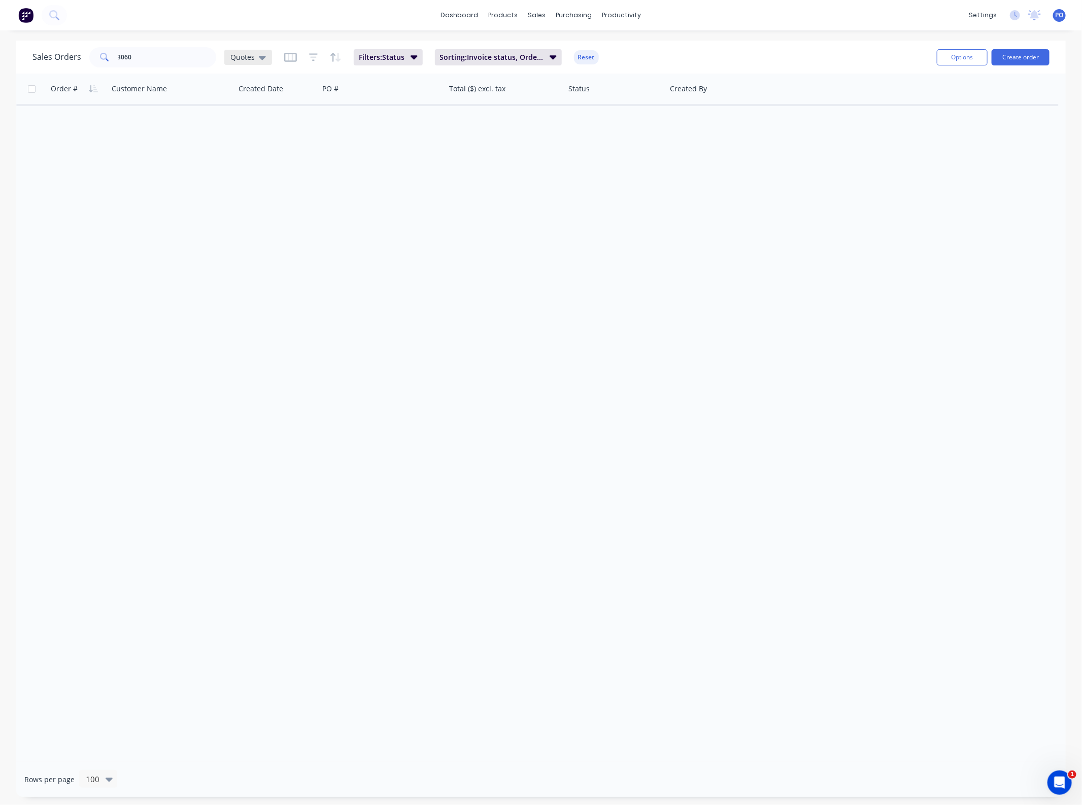
click at [269, 59] on div "Quotes" at bounding box center [248, 57] width 48 height 15
click at [262, 145] on button "None" at bounding box center [286, 143] width 116 height 12
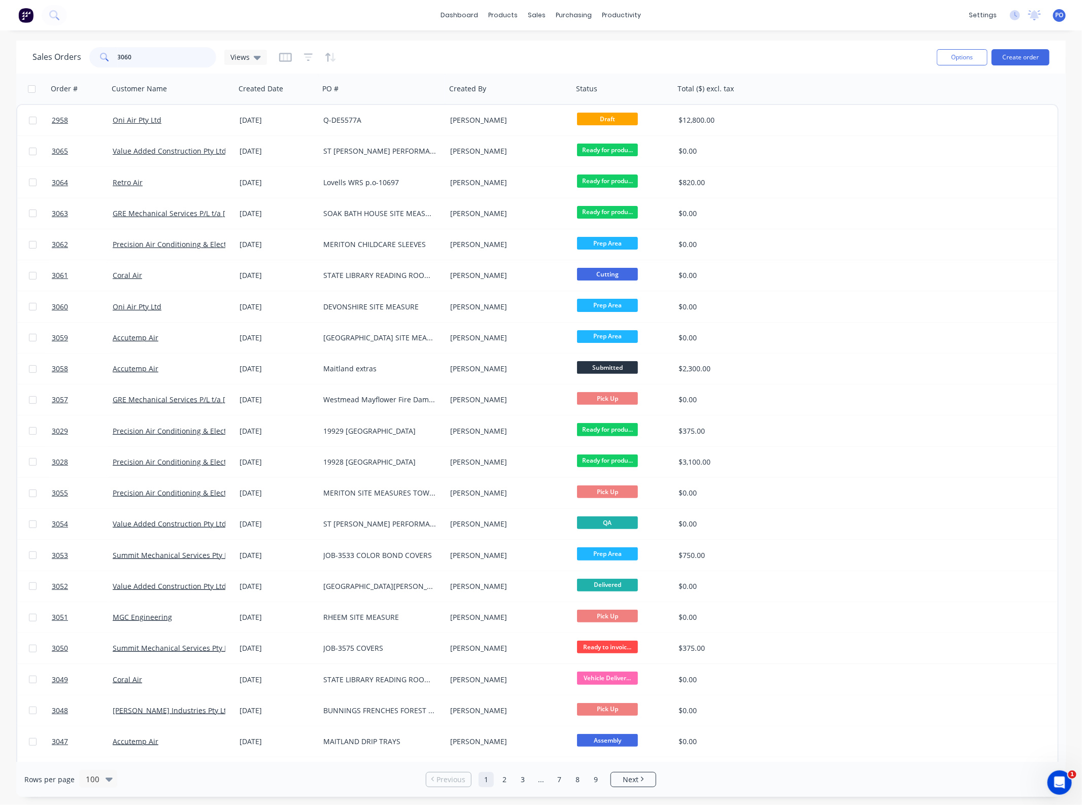
click at [158, 56] on input "3060" at bounding box center [167, 57] width 99 height 20
type input "3060"
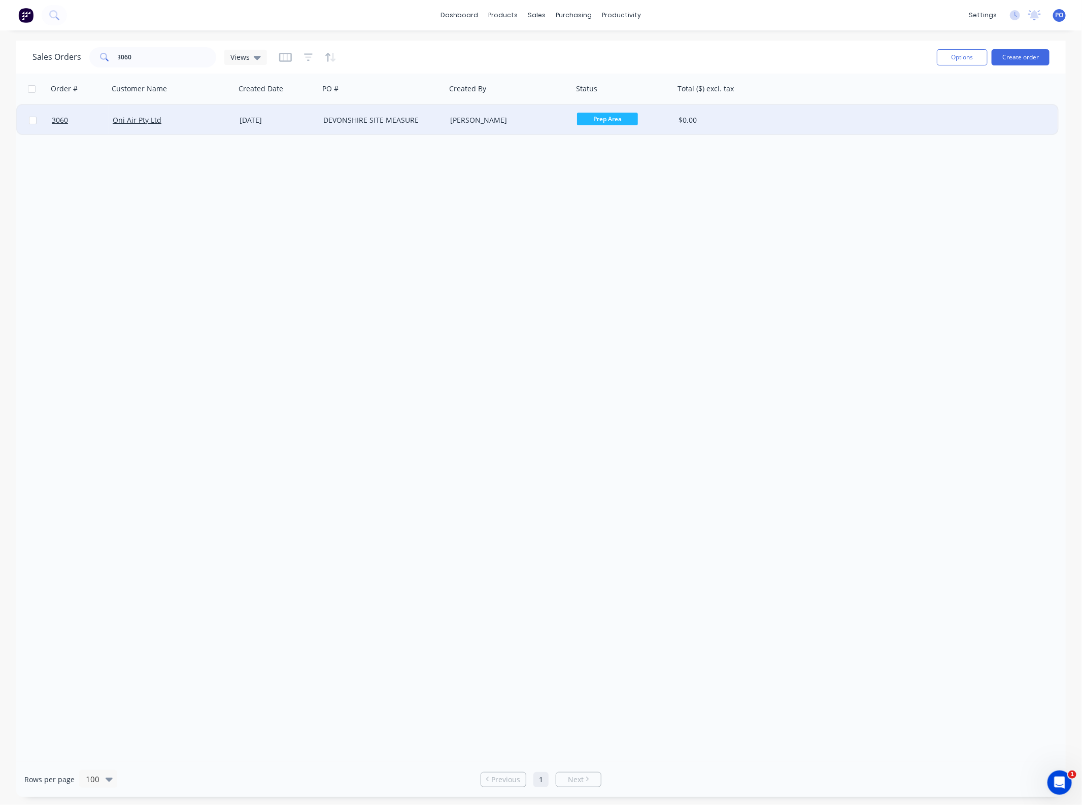
click at [263, 117] on div "[DATE]" at bounding box center [277, 120] width 76 height 10
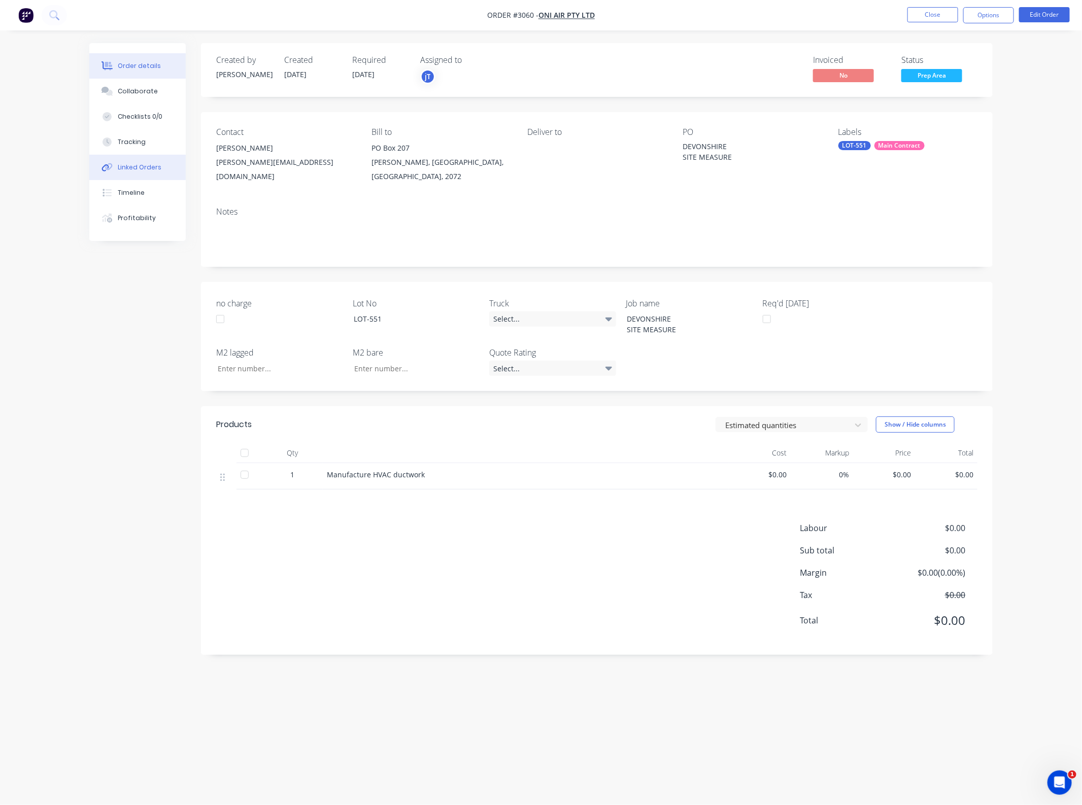
click at [141, 173] on button "Linked Orders" at bounding box center [137, 167] width 96 height 25
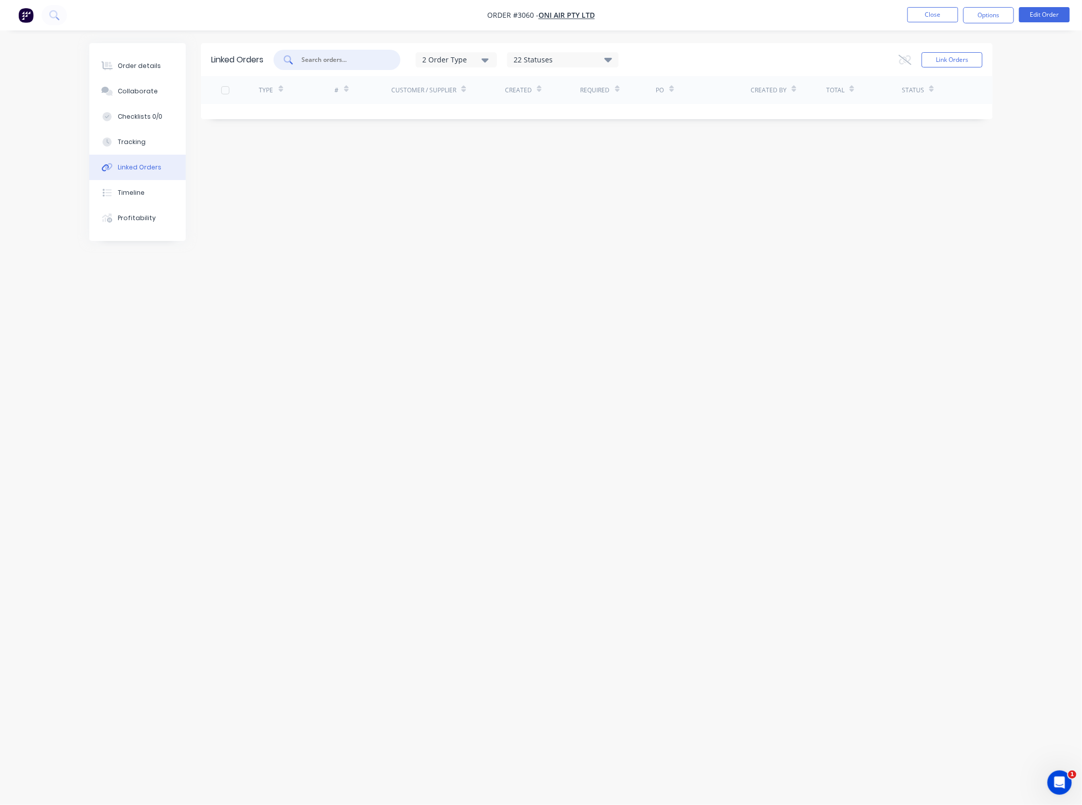
click at [331, 61] on input "text" at bounding box center [342, 60] width 84 height 10
type input "2958"
click at [947, 65] on button "Link Orders" at bounding box center [951, 59] width 61 height 15
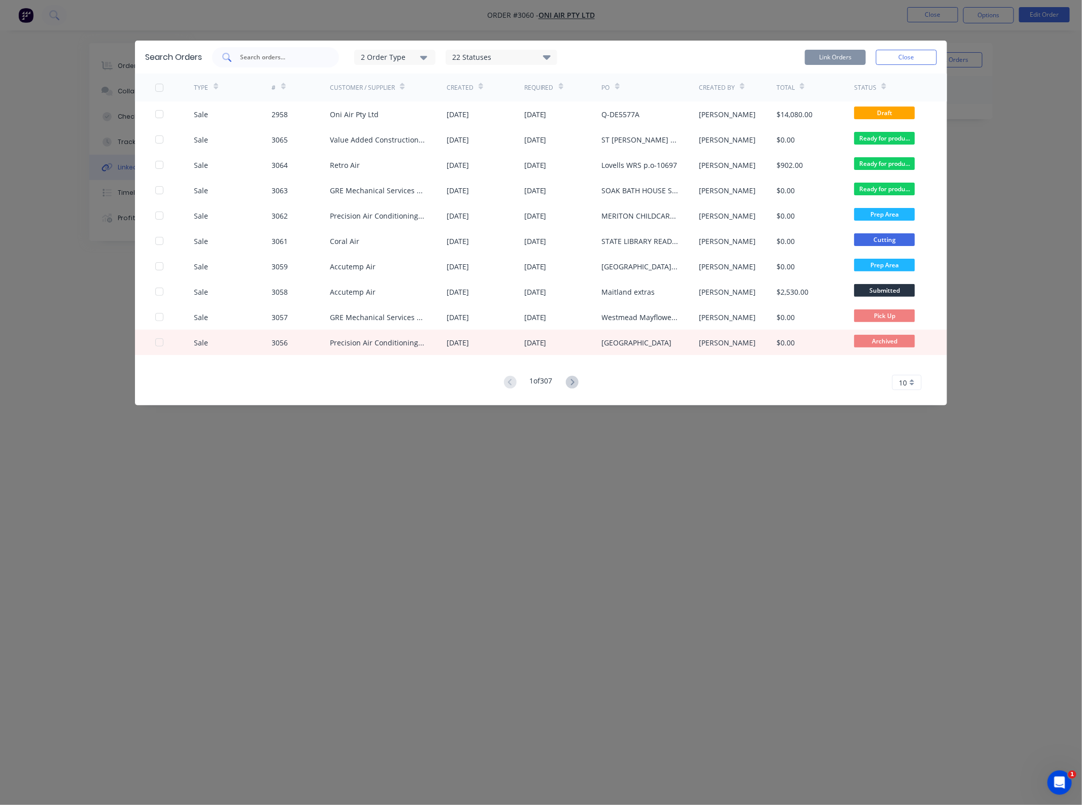
click at [292, 60] on input "text" at bounding box center [281, 57] width 84 height 10
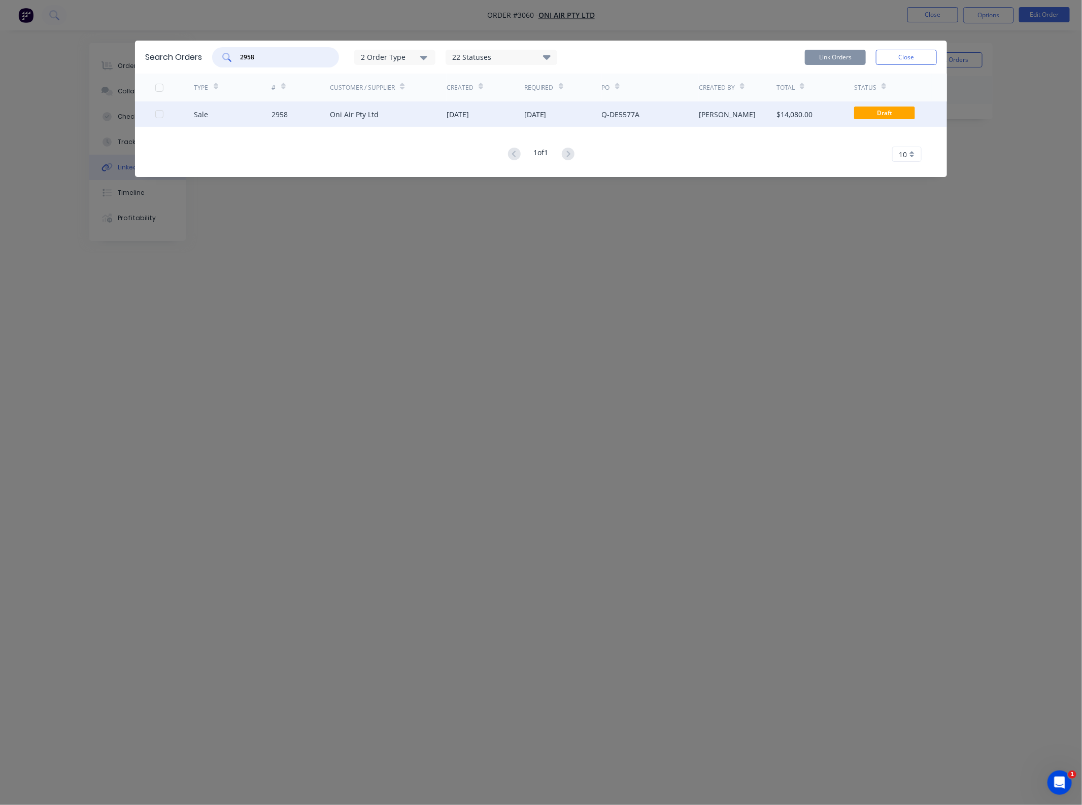
click at [159, 115] on div at bounding box center [159, 114] width 20 height 20
type input "2958"
click at [846, 60] on button "Link Orders" at bounding box center [835, 57] width 61 height 15
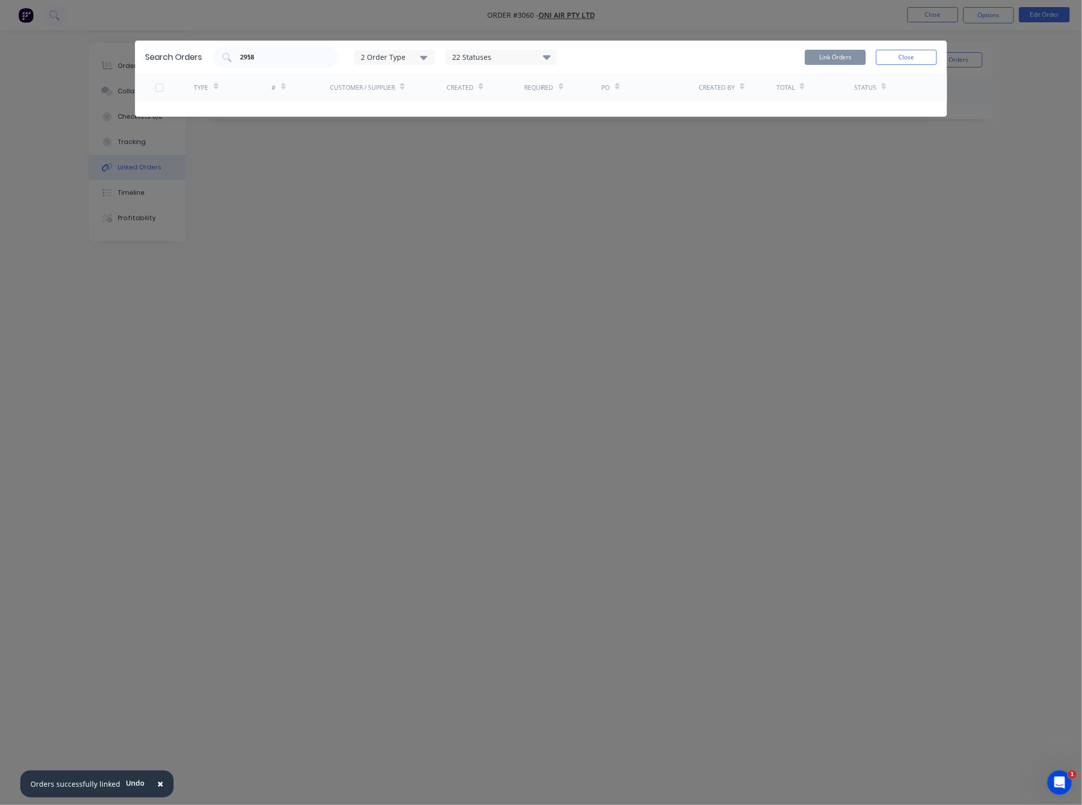
click at [914, 52] on button "Close" at bounding box center [906, 57] width 61 height 15
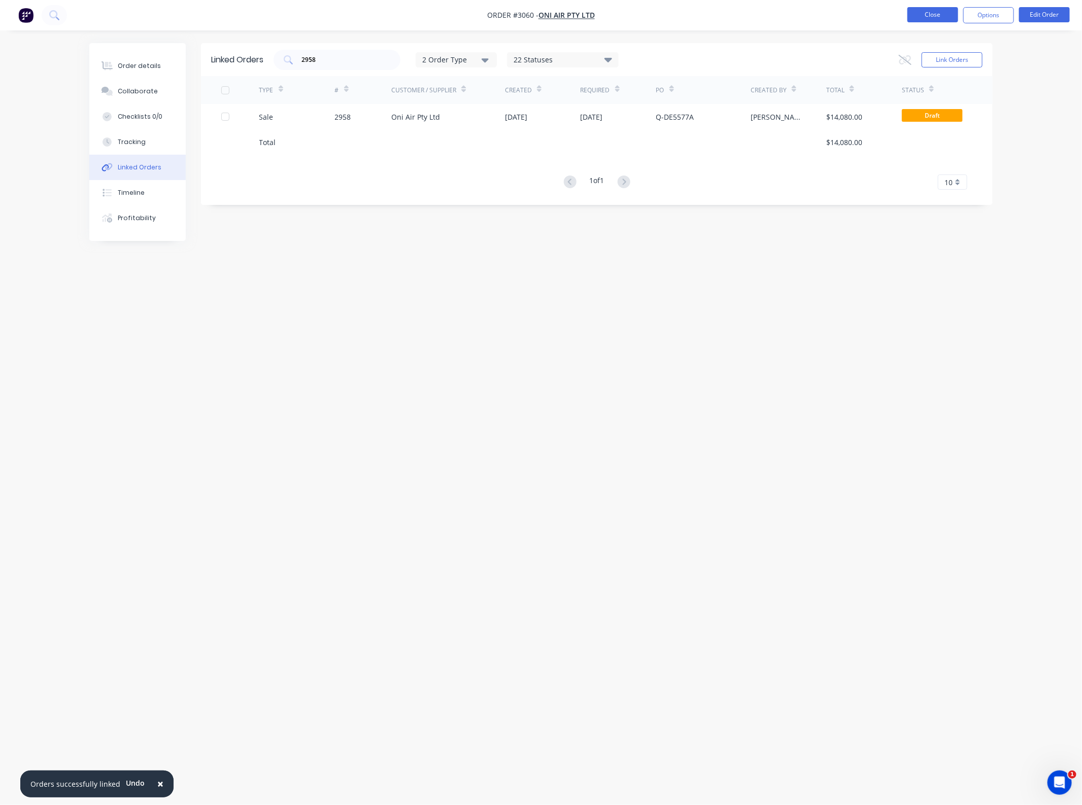
click at [925, 16] on button "Close" at bounding box center [932, 14] width 51 height 15
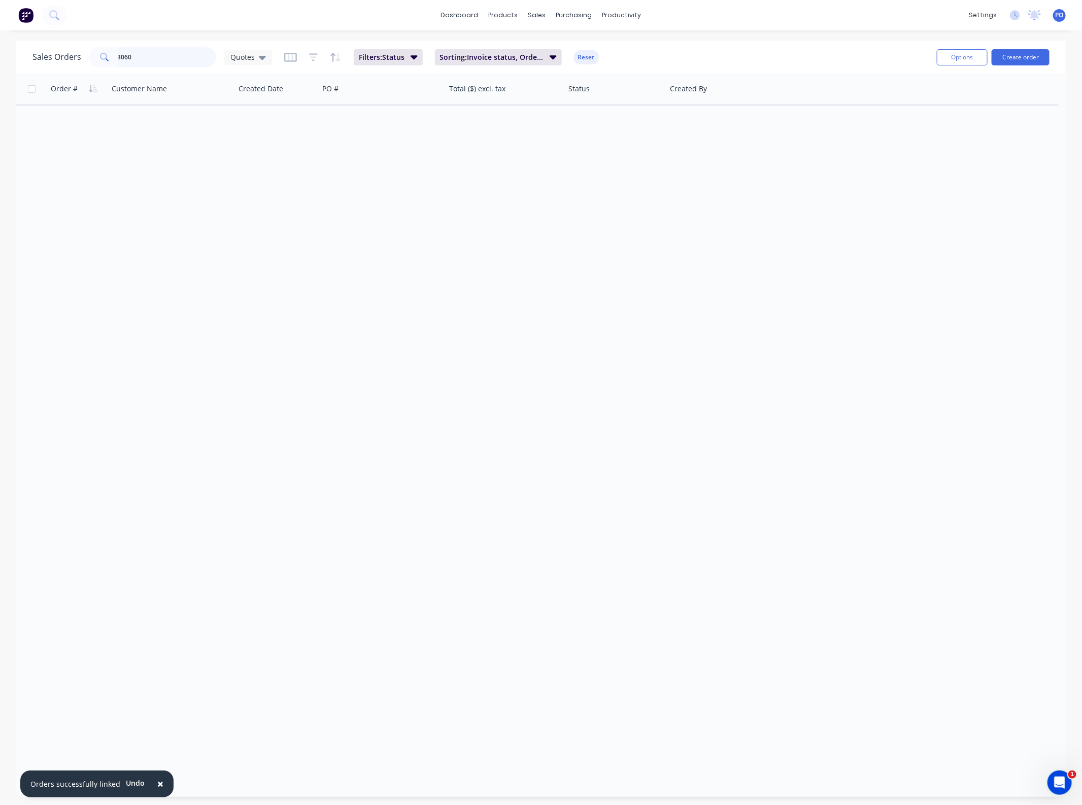
drag, startPoint x: 162, startPoint y: 57, endPoint x: 11, endPoint y: 61, distance: 151.2
click at [92, 58] on div "3060" at bounding box center [152, 57] width 127 height 20
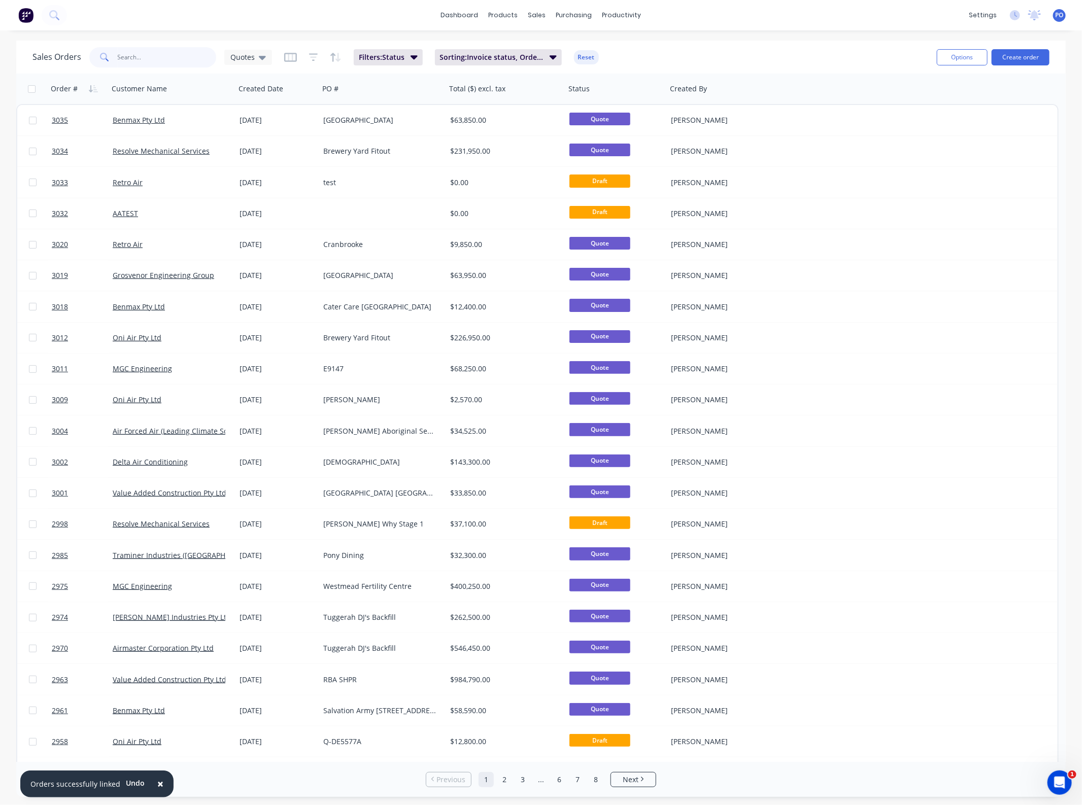
click at [158, 64] on input "text" at bounding box center [167, 57] width 99 height 20
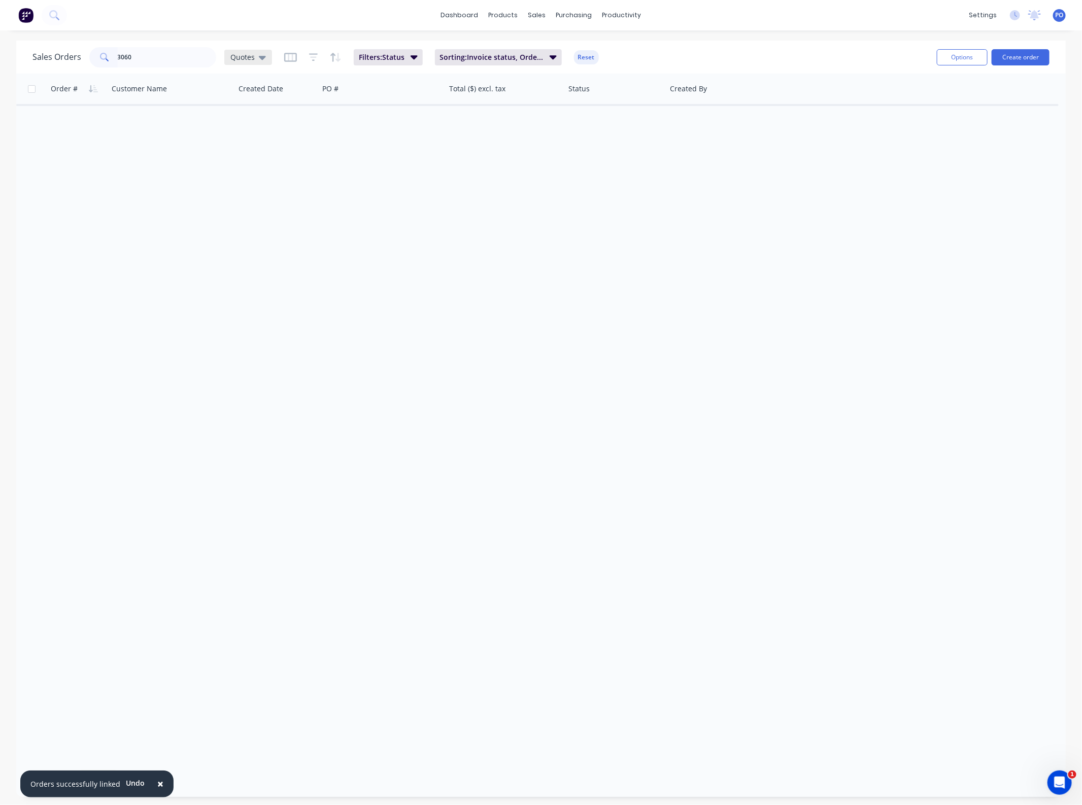
click at [261, 59] on icon at bounding box center [262, 58] width 7 height 4
click at [249, 129] on div "Save new view None edit Quotes (Default) edit Archived edit Jobs on the floor e…" at bounding box center [296, 171] width 152 height 186
click at [246, 137] on div "None edit" at bounding box center [296, 143] width 136 height 20
click at [235, 146] on button "None" at bounding box center [286, 143] width 116 height 12
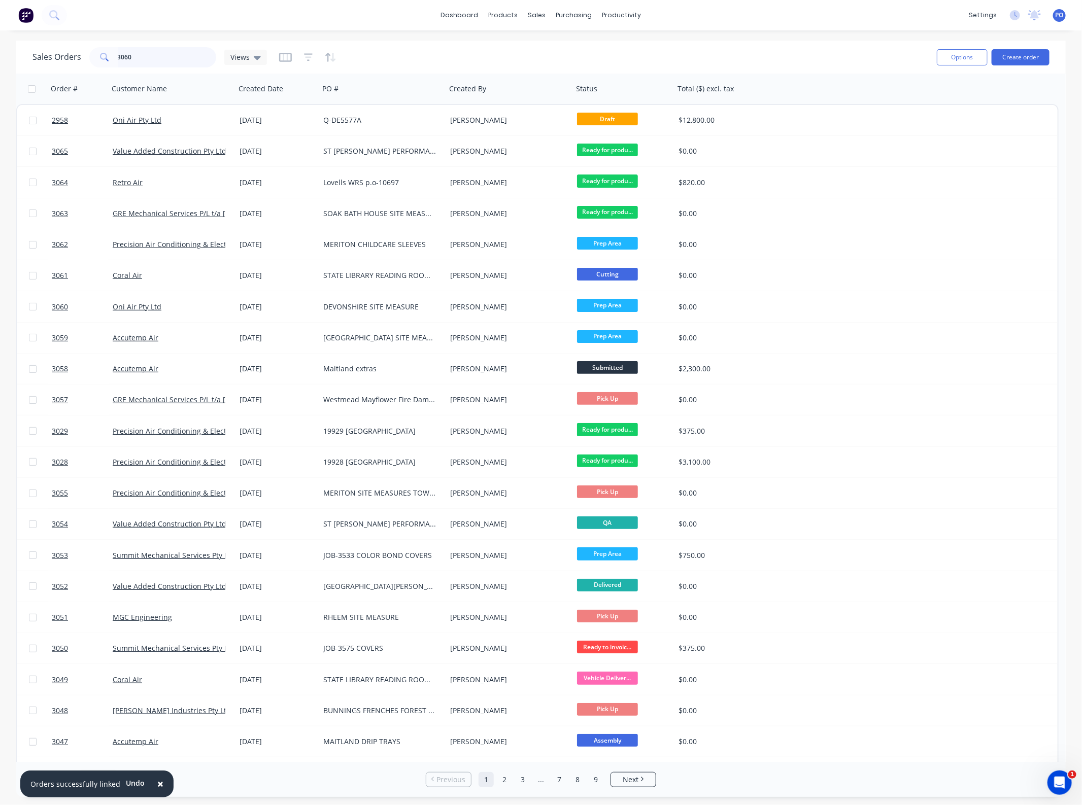
click at [27, 61] on div "Sales Orders 3060 Views Options Create order" at bounding box center [540, 57] width 1049 height 33
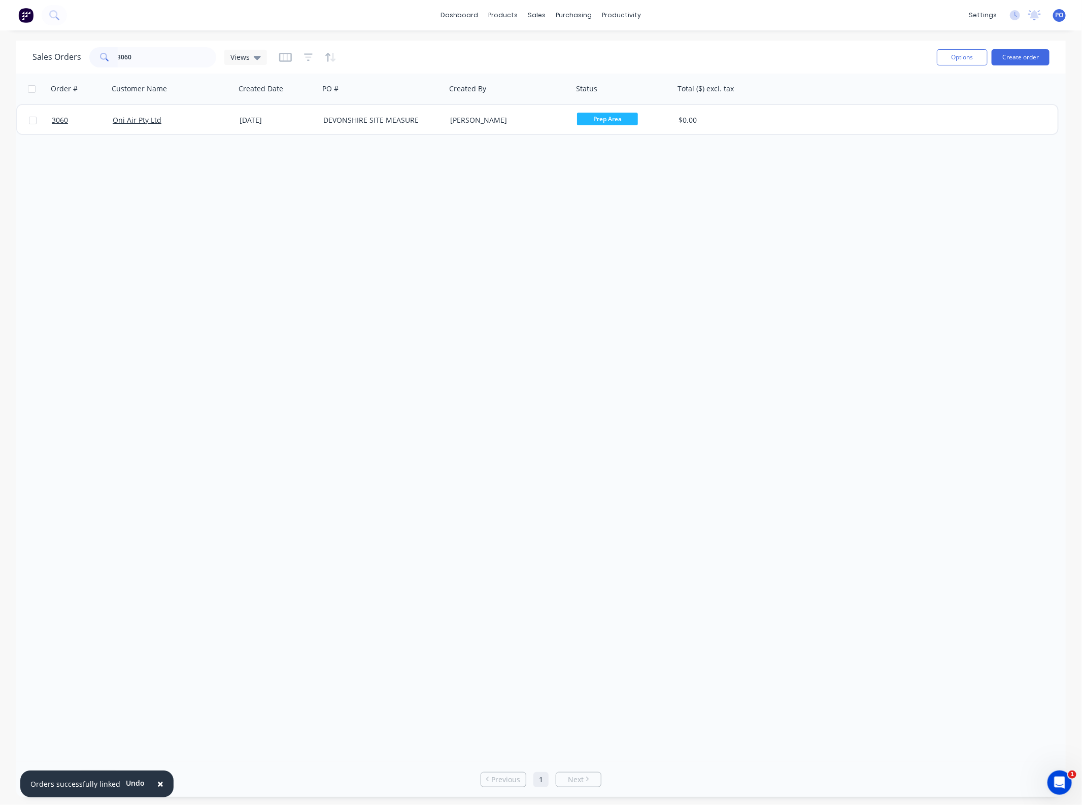
click at [335, 134] on div "3060 Oni Air Pty Ltd [DATE] DEVONSHIRE SITE MEASURE [PERSON_NAME] Prep Area $0.…" at bounding box center [537, 119] width 1042 height 31
drag, startPoint x: 168, startPoint y: 56, endPoint x: 39, endPoint y: 66, distance: 129.8
click at [114, 59] on div "3060" at bounding box center [152, 57] width 127 height 20
type input "2958"
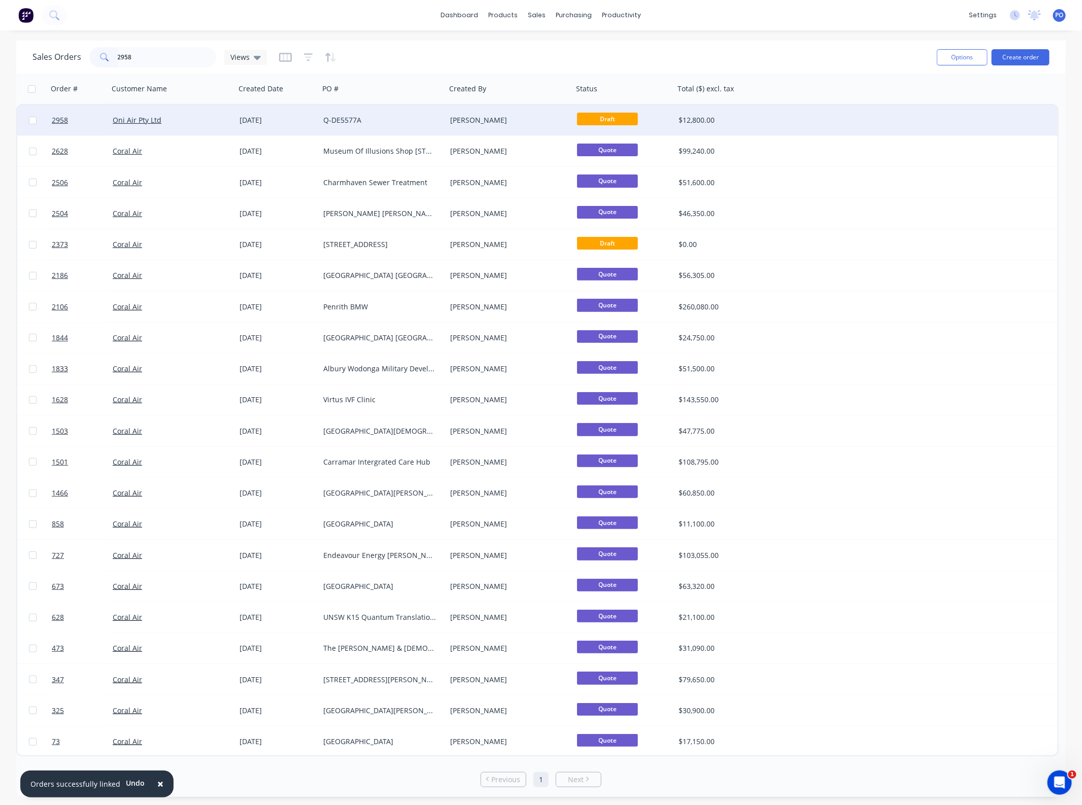
click at [425, 125] on div "Q-DE5577A" at bounding box center [382, 120] width 127 height 30
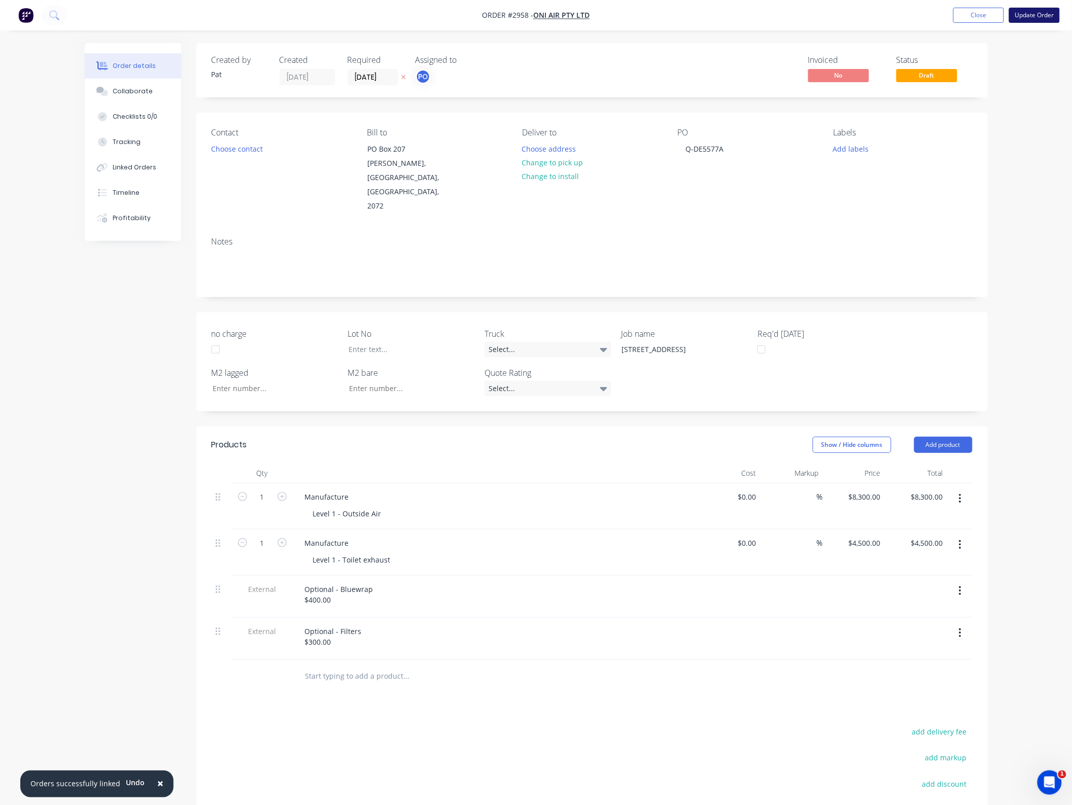
click at [1028, 17] on button "Update Order" at bounding box center [1034, 15] width 51 height 15
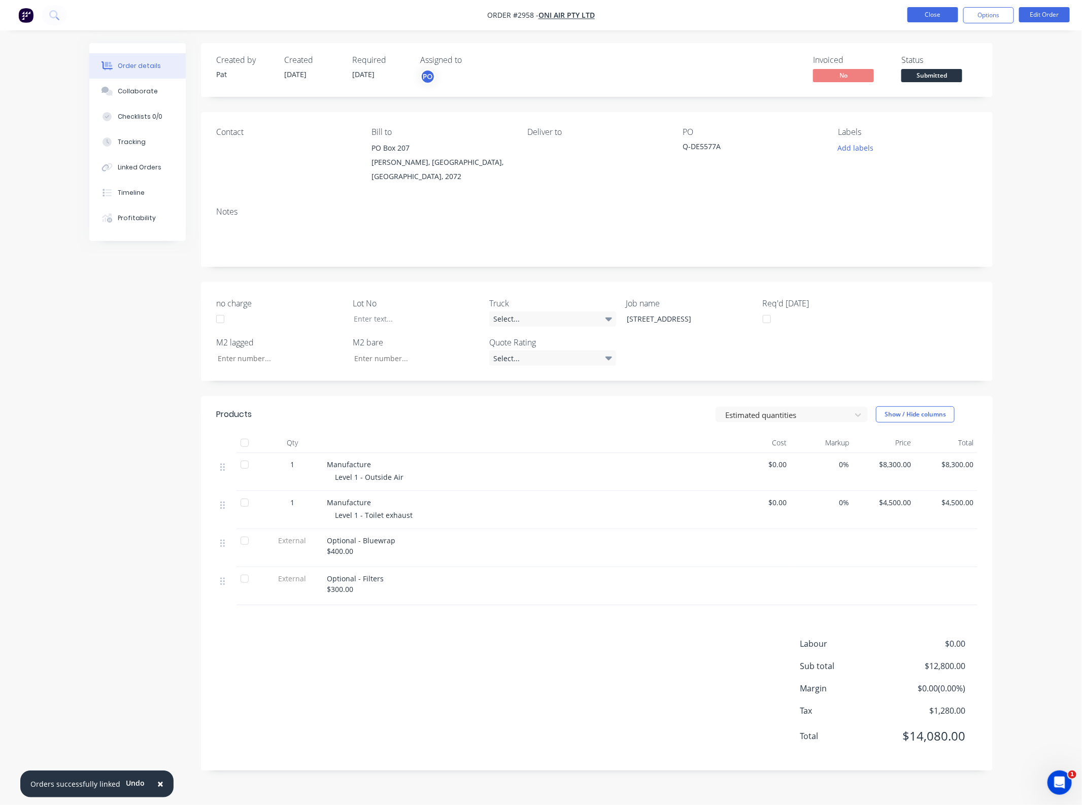
click at [957, 9] on button "Close" at bounding box center [932, 14] width 51 height 15
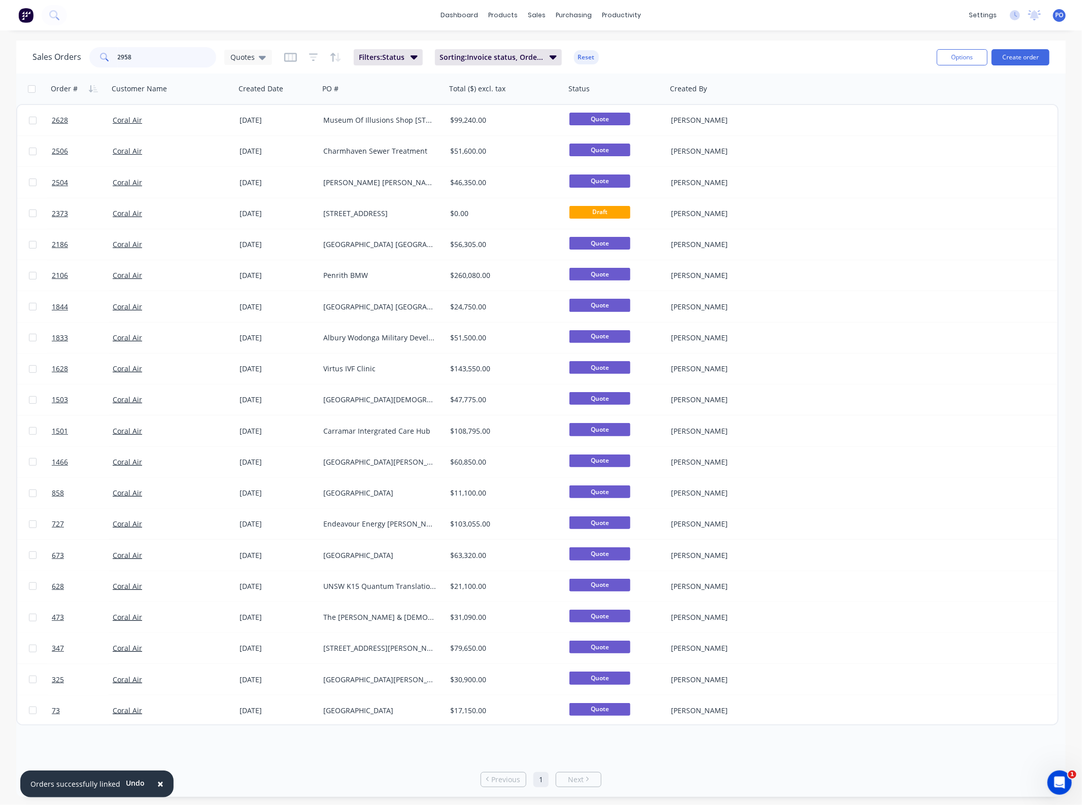
drag, startPoint x: 150, startPoint y: 57, endPoint x: -43, endPoint y: 83, distance: 195.0
click at [0, 83] on html "× Orders successfully linked Undo dashboard products sales purchasing productiv…" at bounding box center [541, 402] width 1082 height 805
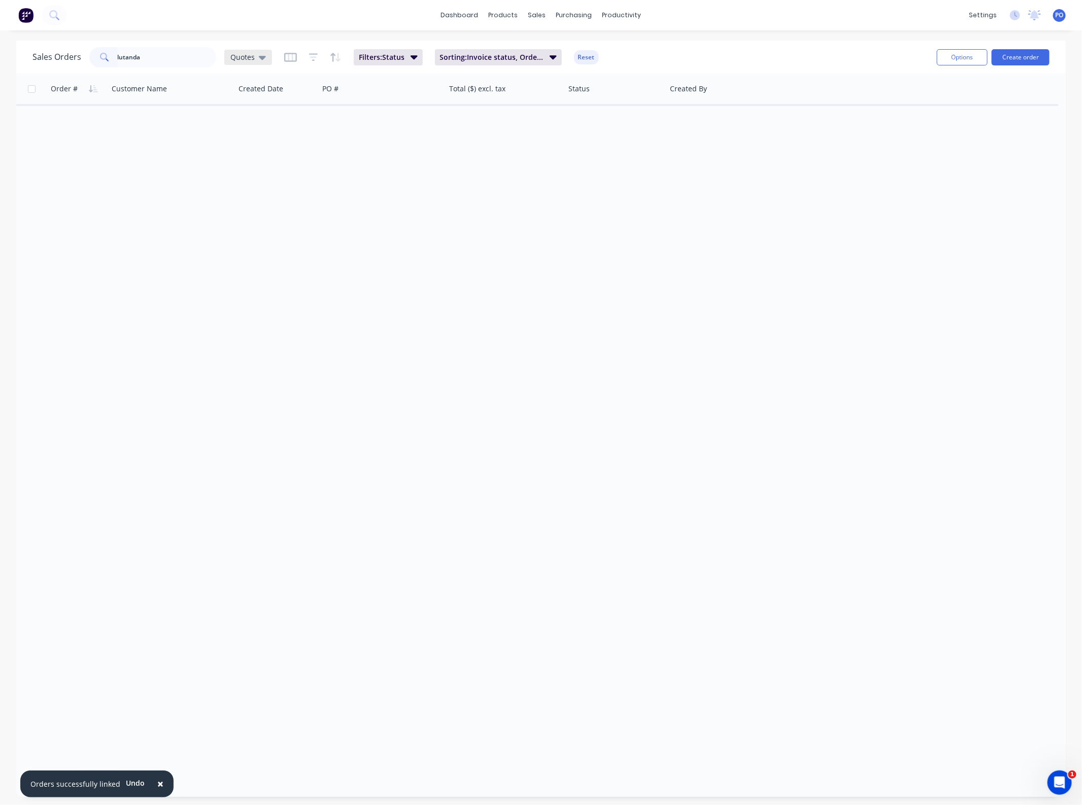
click at [251, 47] on div "Sales Orders lutanda Quotes" at bounding box center [151, 57] width 239 height 20
click at [250, 59] on span "Quotes" at bounding box center [242, 57] width 24 height 11
click at [258, 140] on button "None" at bounding box center [286, 143] width 116 height 12
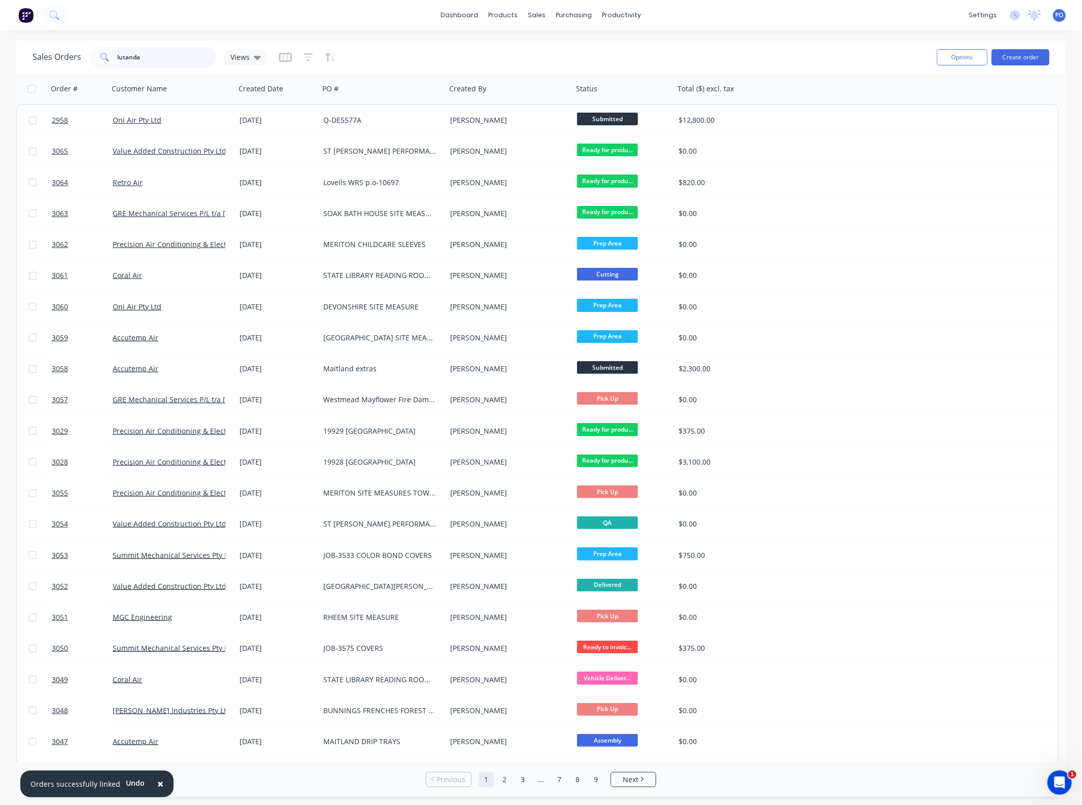
click at [170, 59] on input "lutanda" at bounding box center [167, 57] width 99 height 20
type input "lutanda"
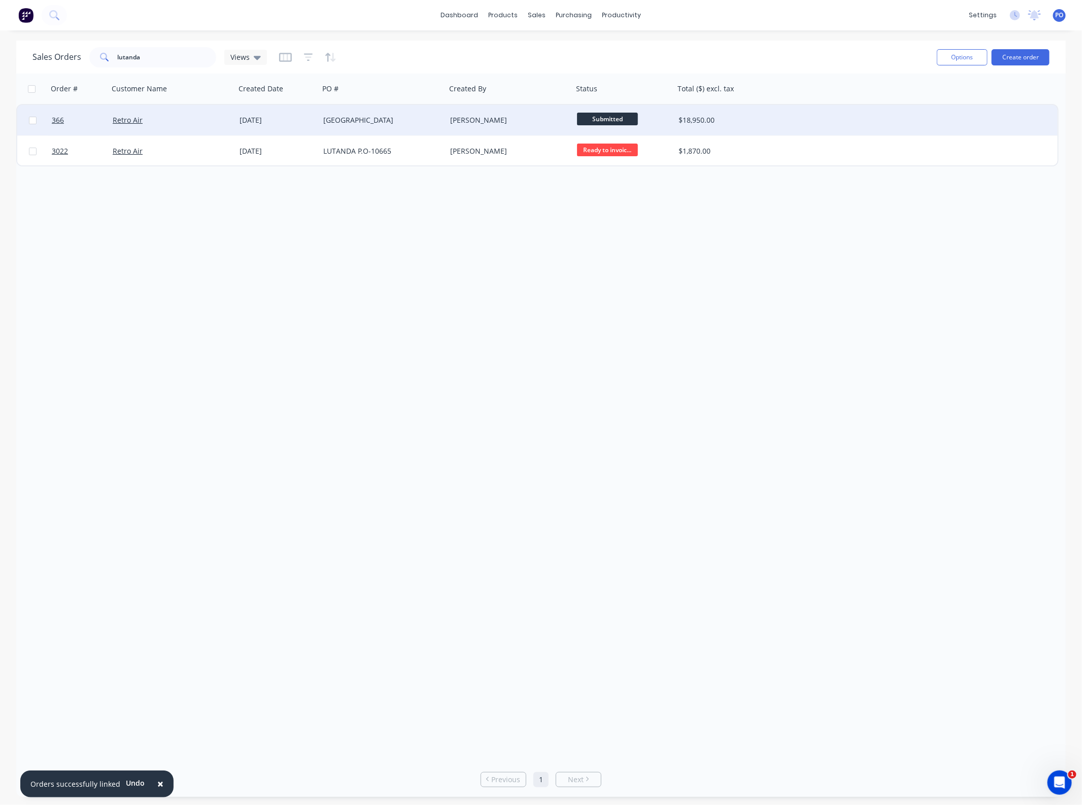
click at [298, 120] on div "[DATE]" at bounding box center [277, 120] width 76 height 10
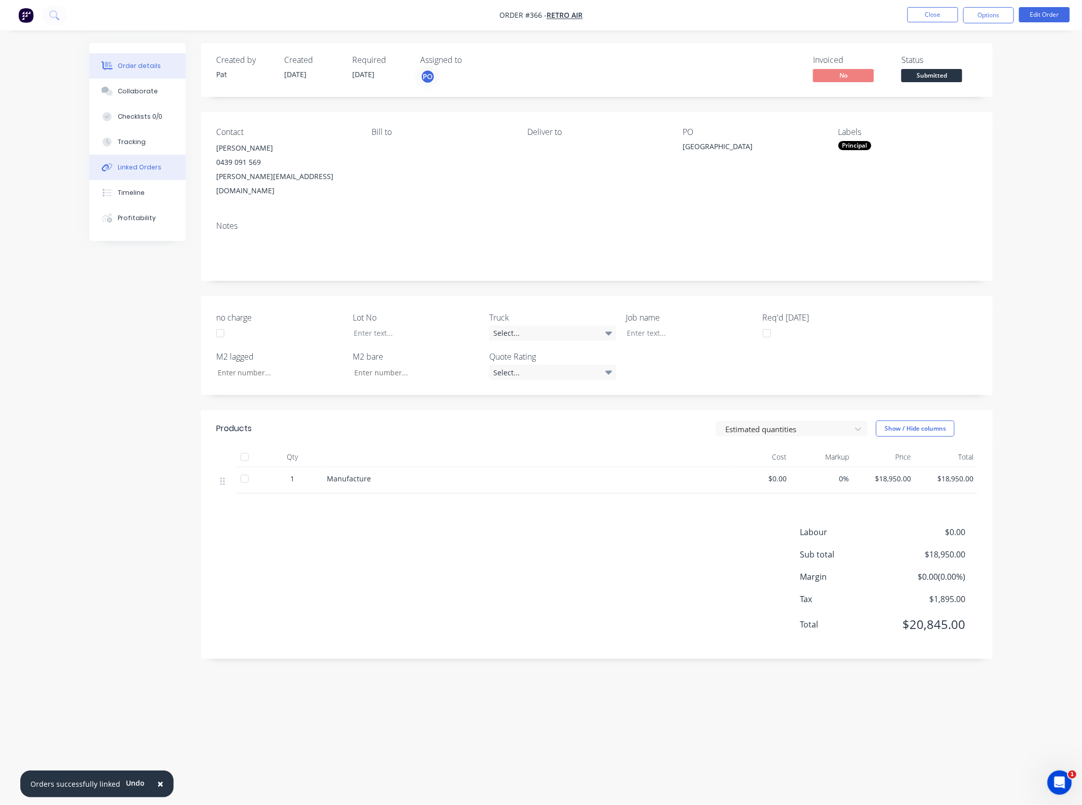
click at [166, 166] on button "Linked Orders" at bounding box center [137, 167] width 96 height 25
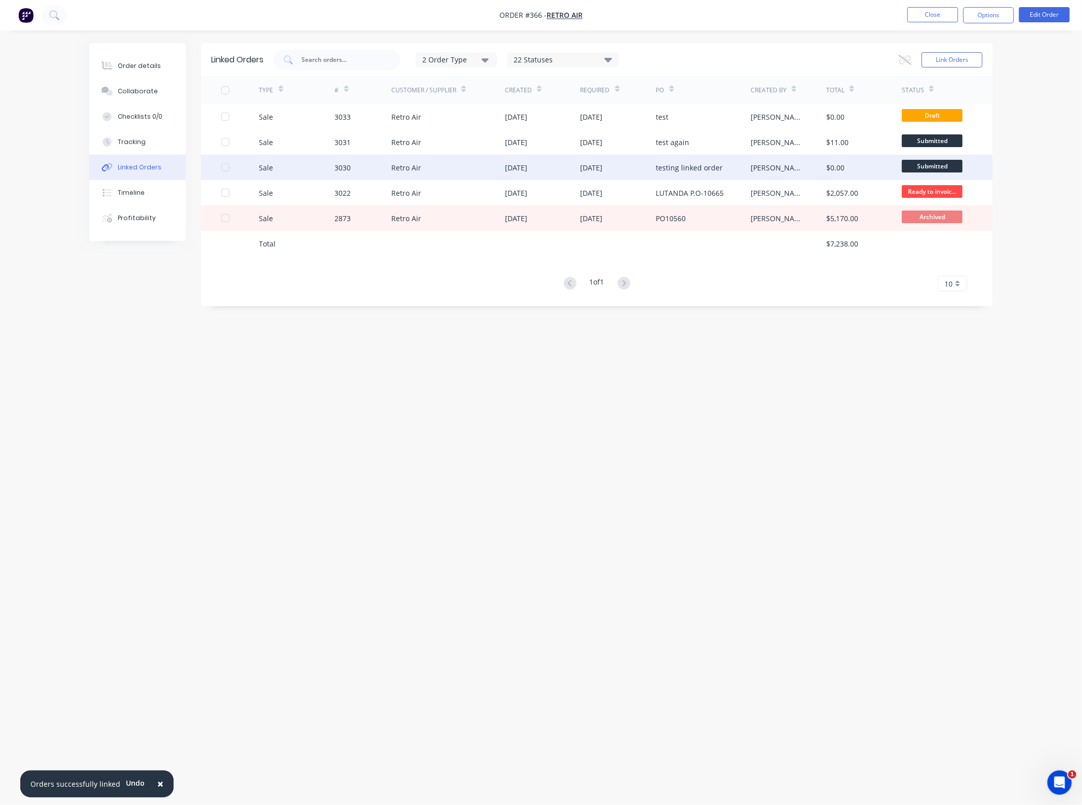
click at [442, 172] on div "Retro Air" at bounding box center [448, 167] width 114 height 25
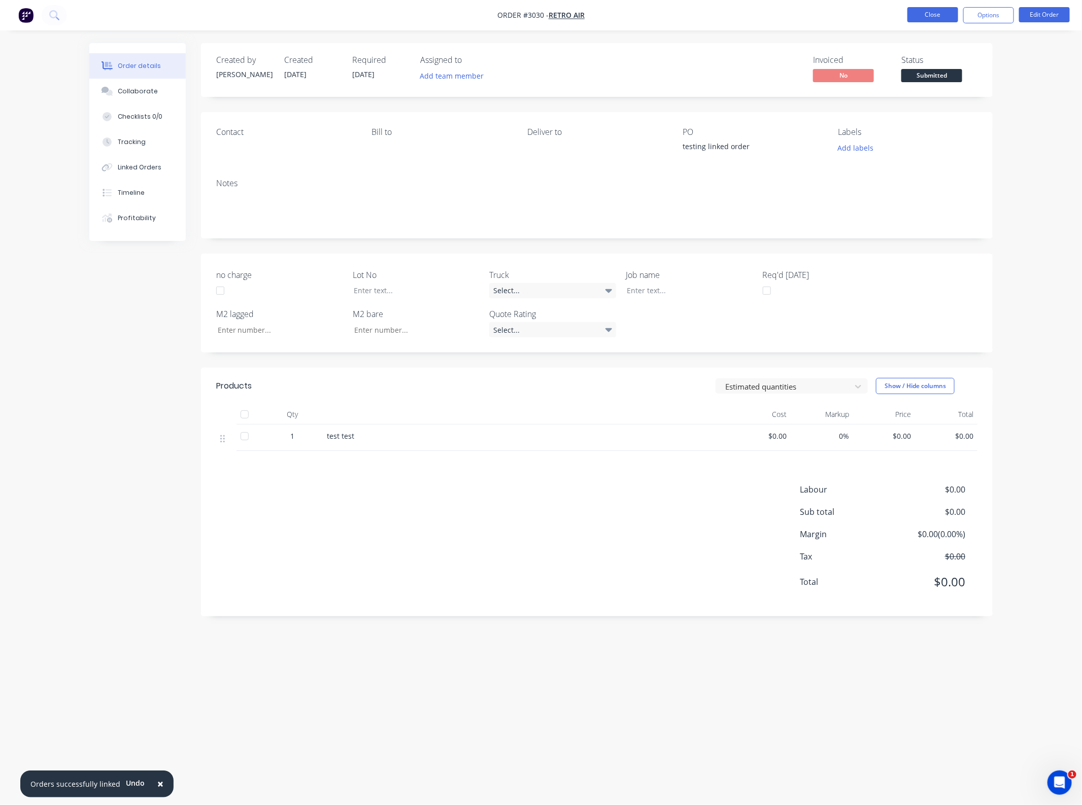
click at [914, 13] on button "Close" at bounding box center [932, 14] width 51 height 15
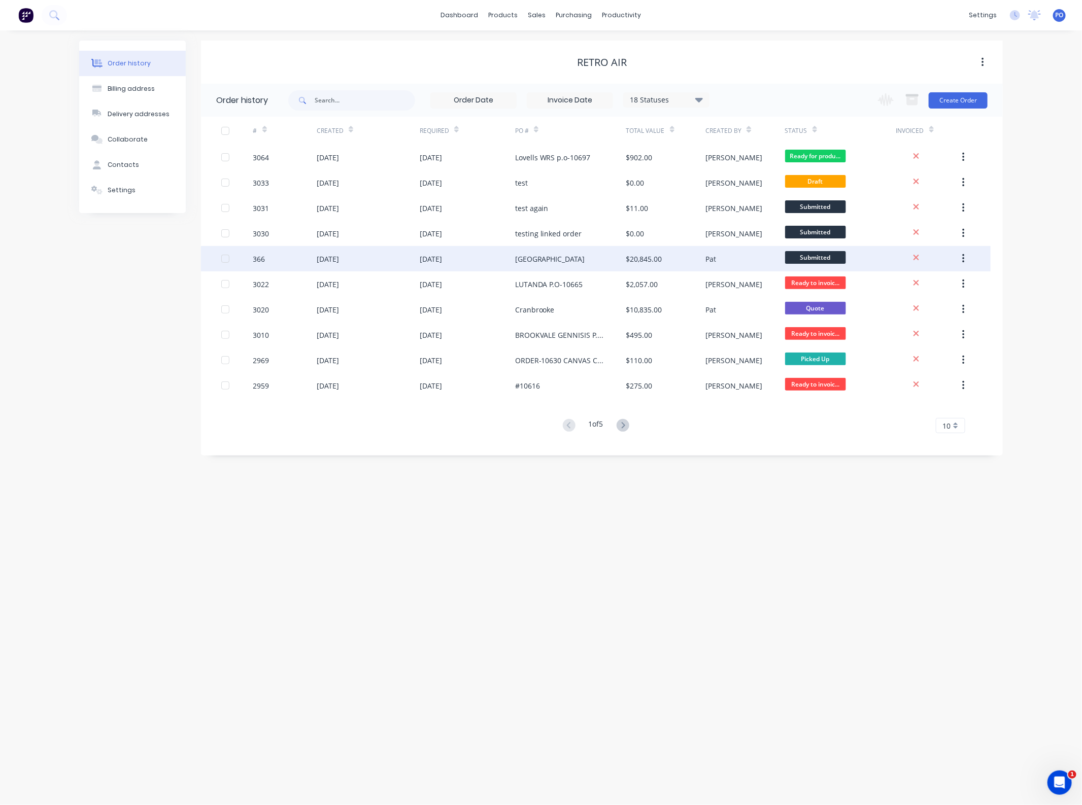
click at [442, 255] on div "[DATE]" at bounding box center [431, 259] width 22 height 11
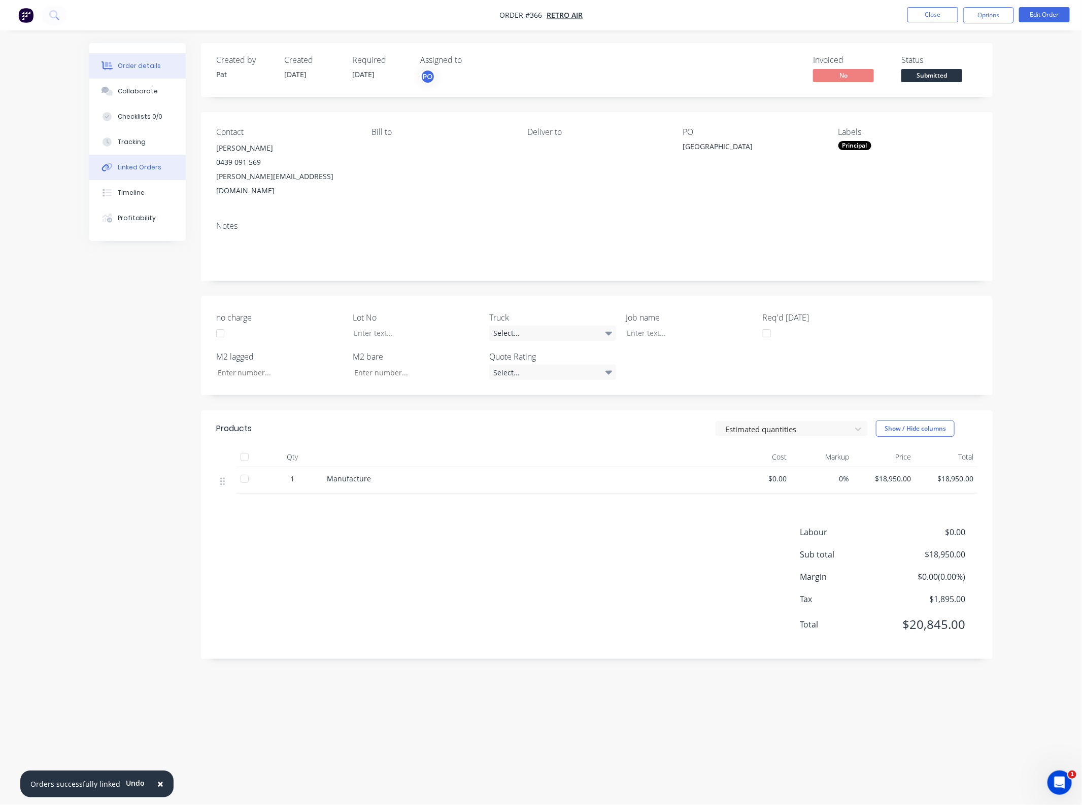
click at [155, 170] on div "Linked Orders" at bounding box center [140, 167] width 44 height 9
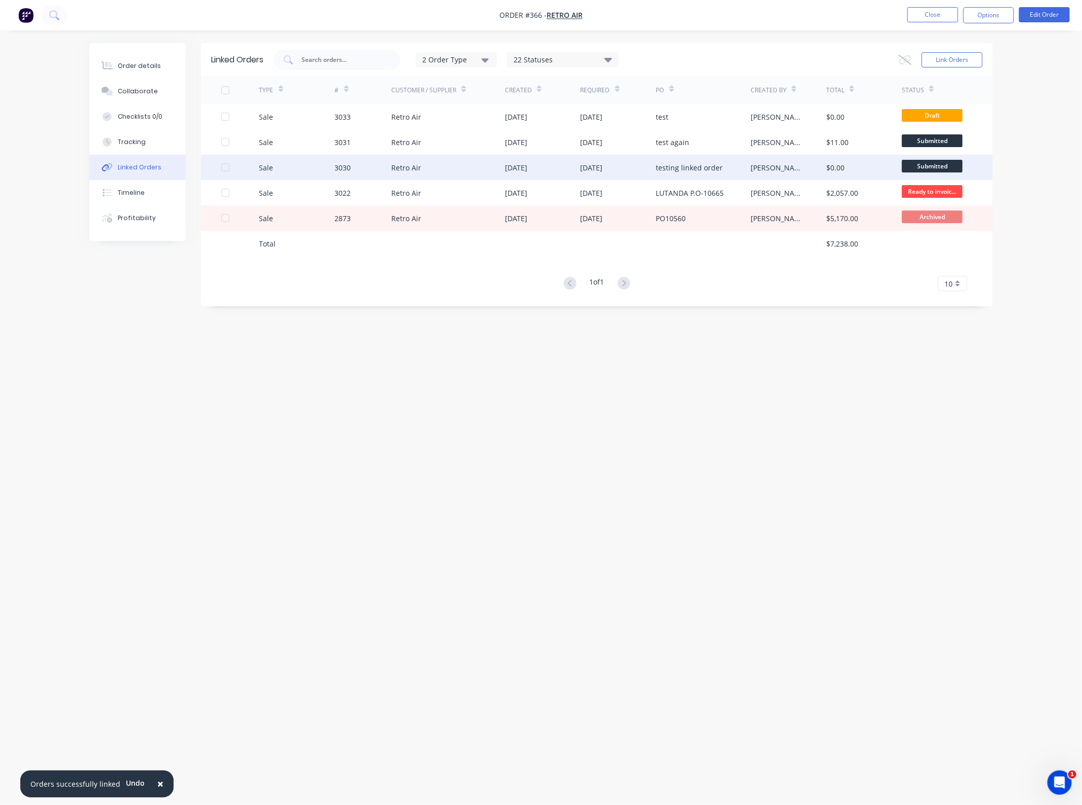
click at [223, 165] on div at bounding box center [225, 167] width 20 height 20
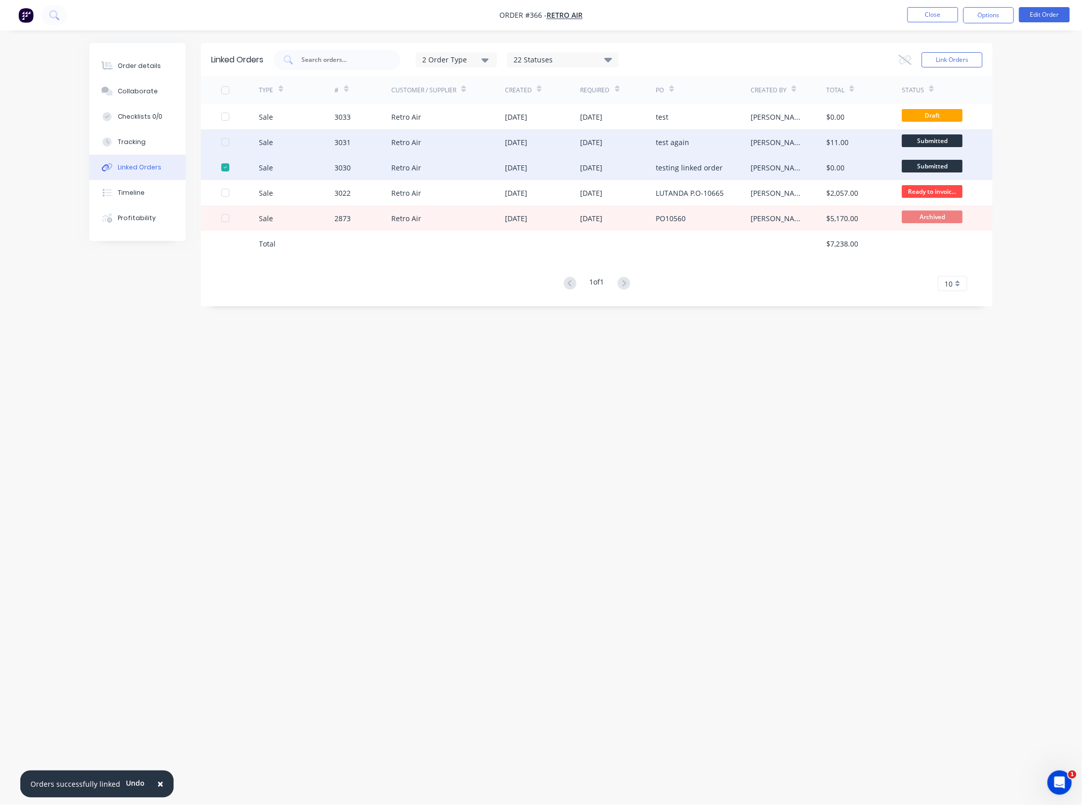
click at [225, 143] on div at bounding box center [225, 142] width 20 height 20
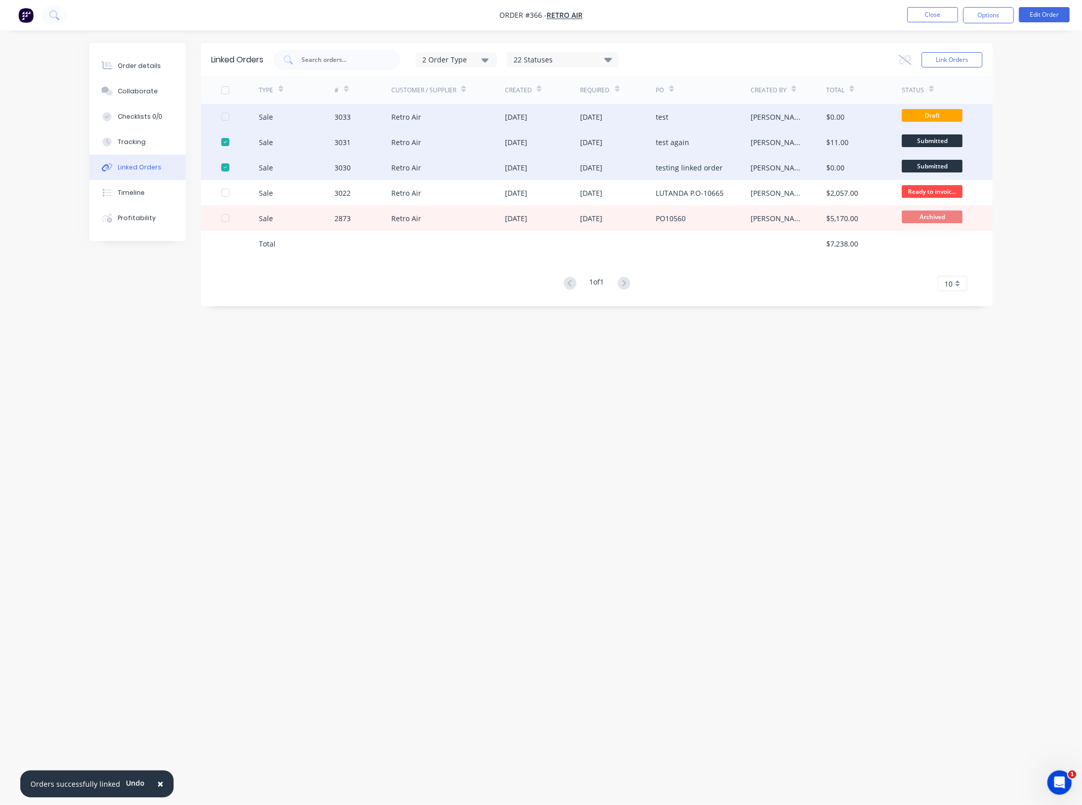
click at [225, 123] on div at bounding box center [240, 116] width 38 height 25
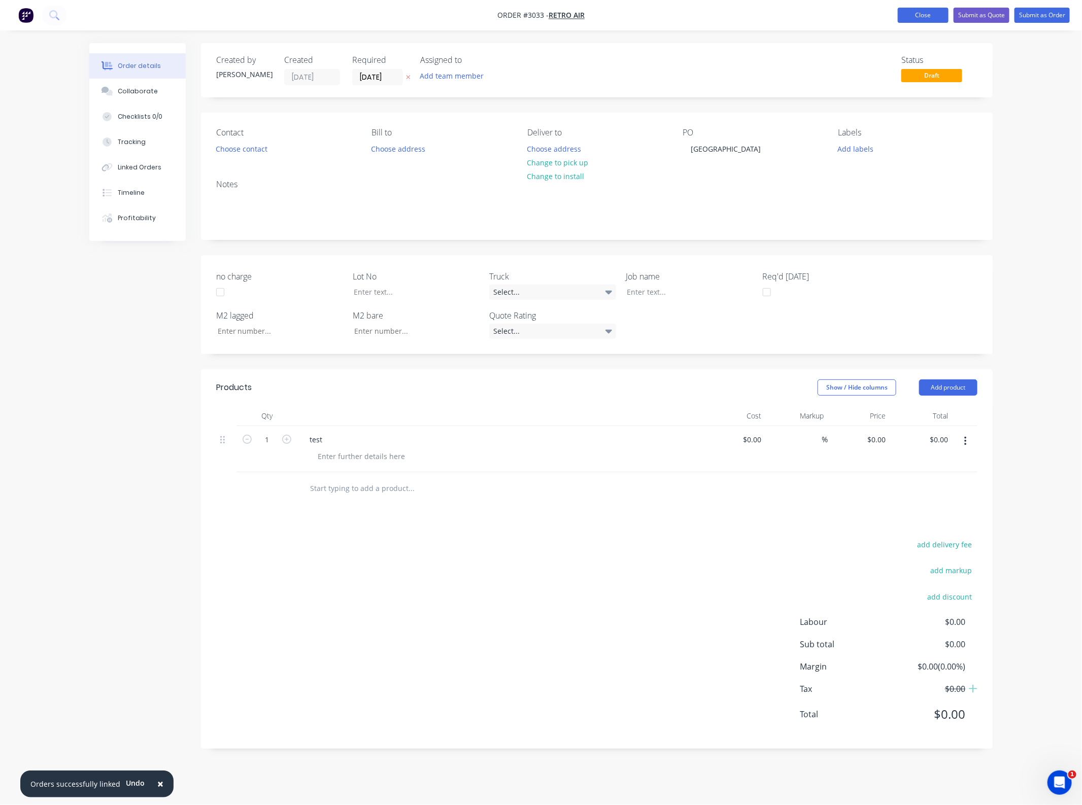
click at [903, 16] on button "Close" at bounding box center [922, 15] width 51 height 15
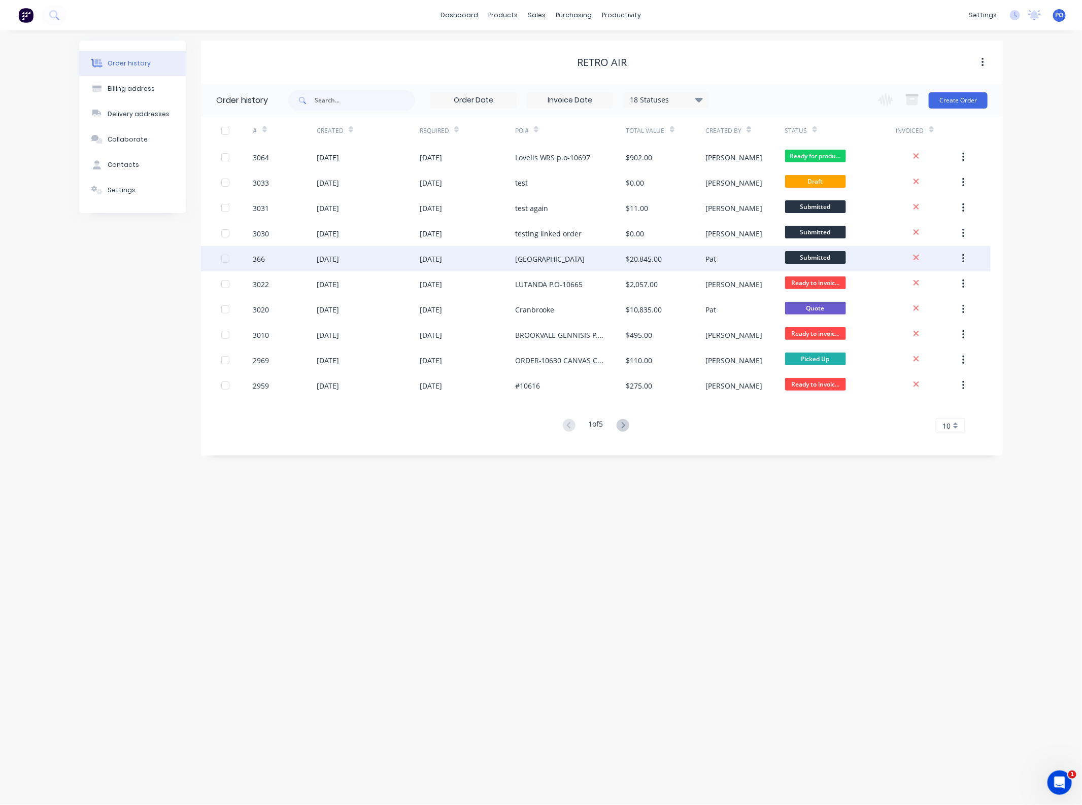
click at [497, 259] on div "[DATE]" at bounding box center [467, 258] width 95 height 25
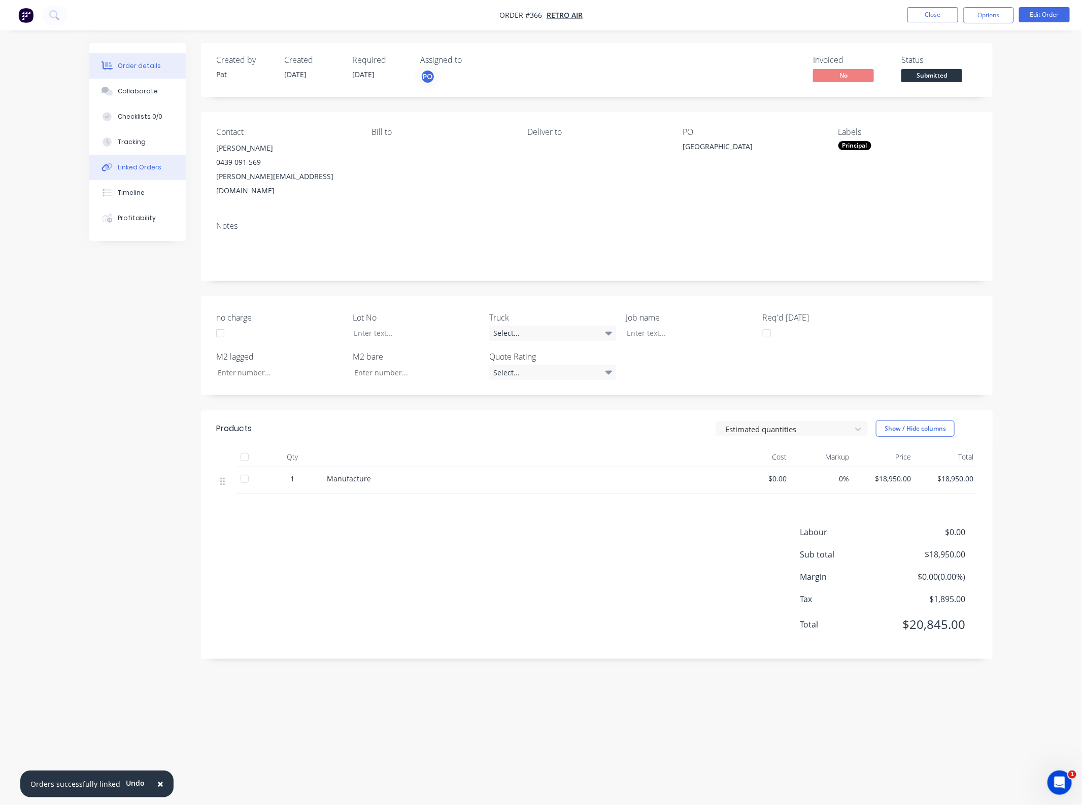
click at [145, 161] on button "Linked Orders" at bounding box center [137, 167] width 96 height 25
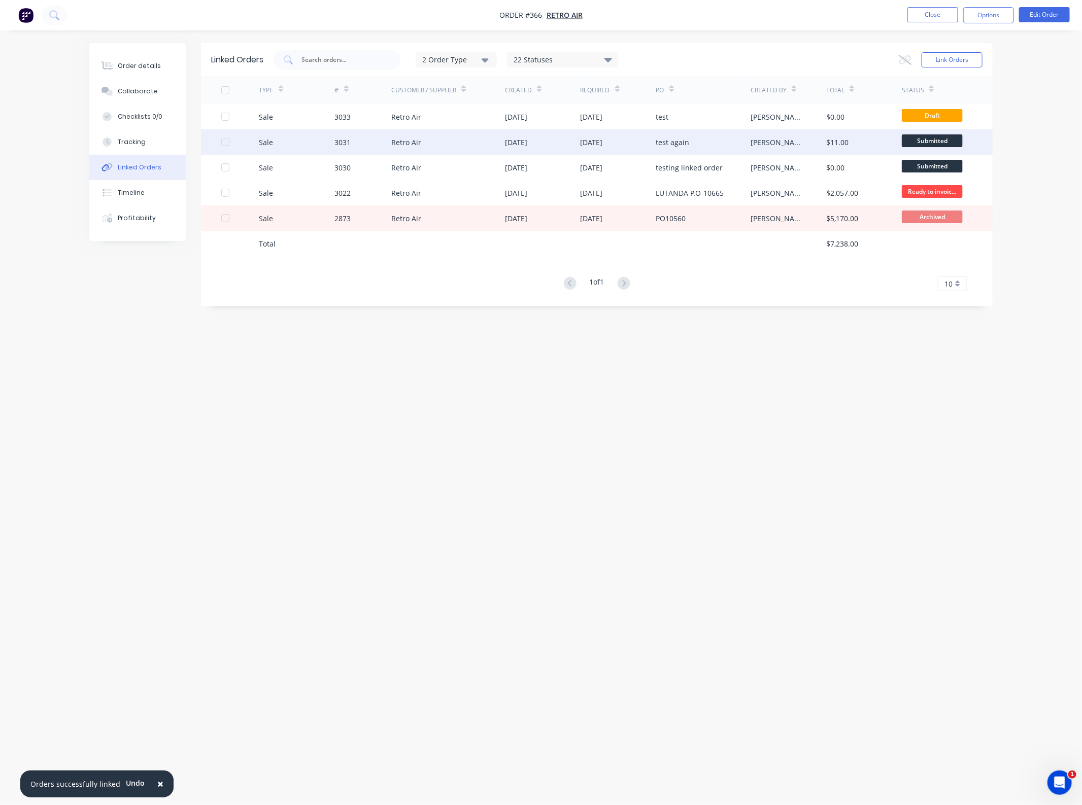
drag, startPoint x: 224, startPoint y: 164, endPoint x: 222, endPoint y: 146, distance: 17.8
click at [224, 164] on div at bounding box center [225, 167] width 20 height 20
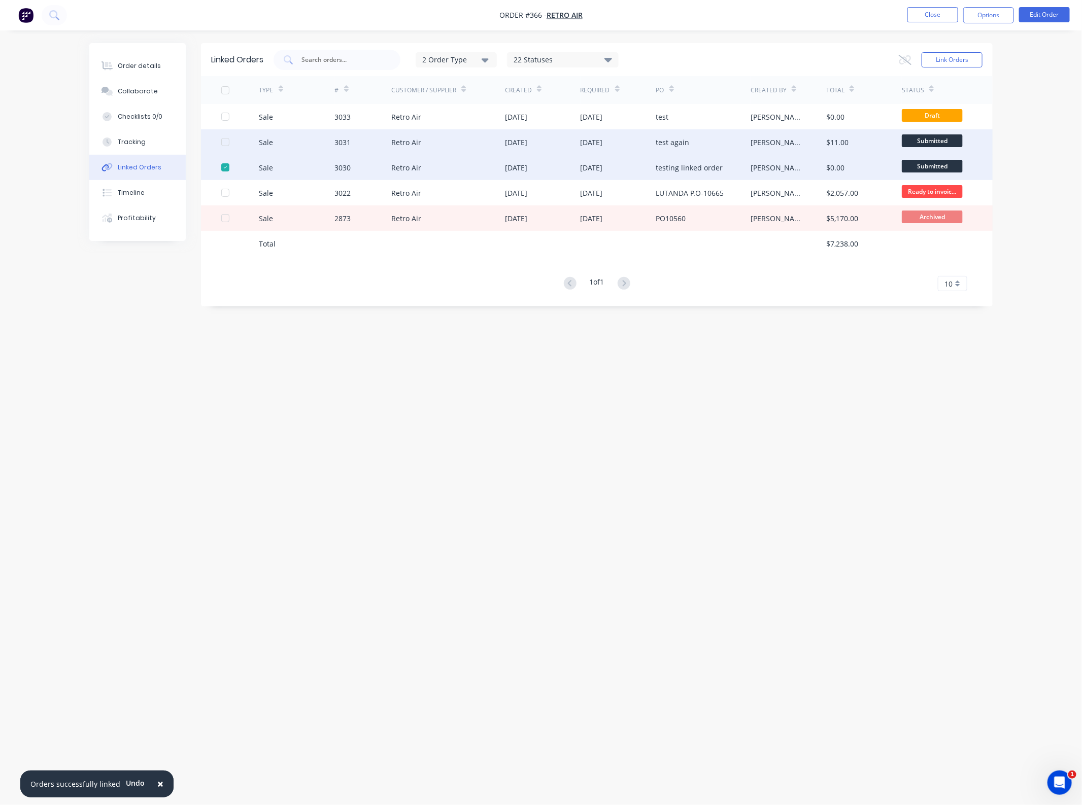
click at [222, 138] on div at bounding box center [225, 142] width 20 height 20
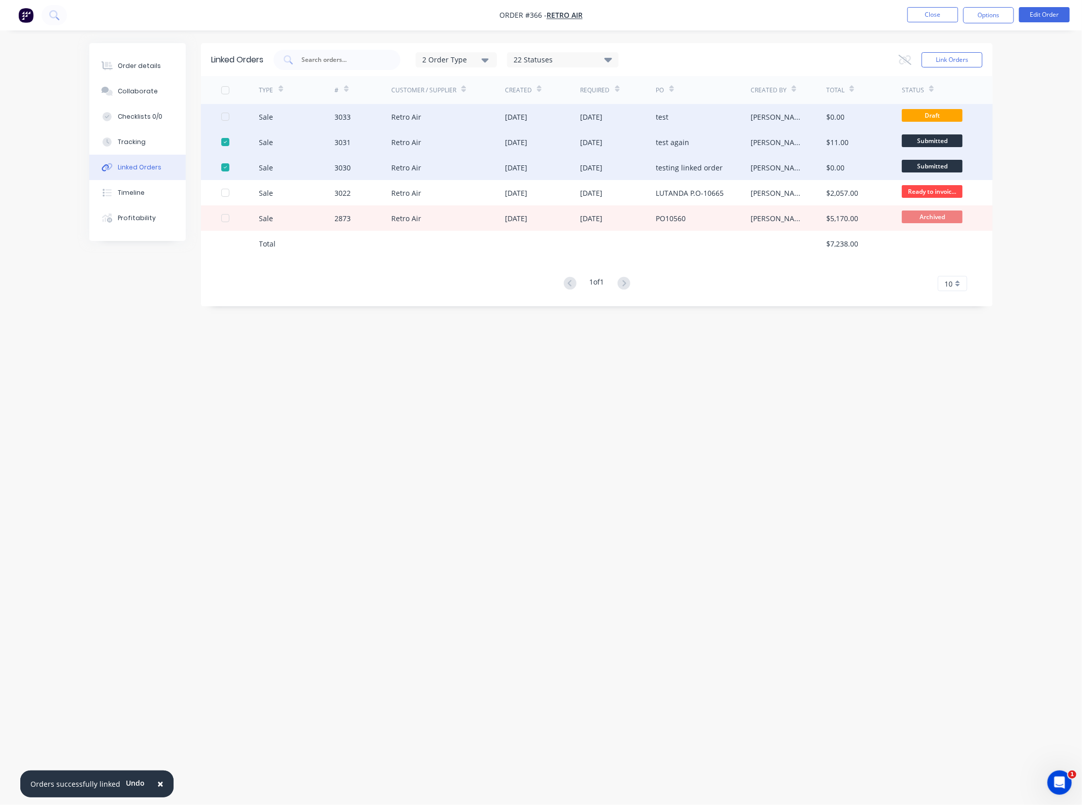
click at [228, 115] on div at bounding box center [225, 117] width 20 height 20
click at [904, 59] on icon at bounding box center [904, 59] width 13 height 10
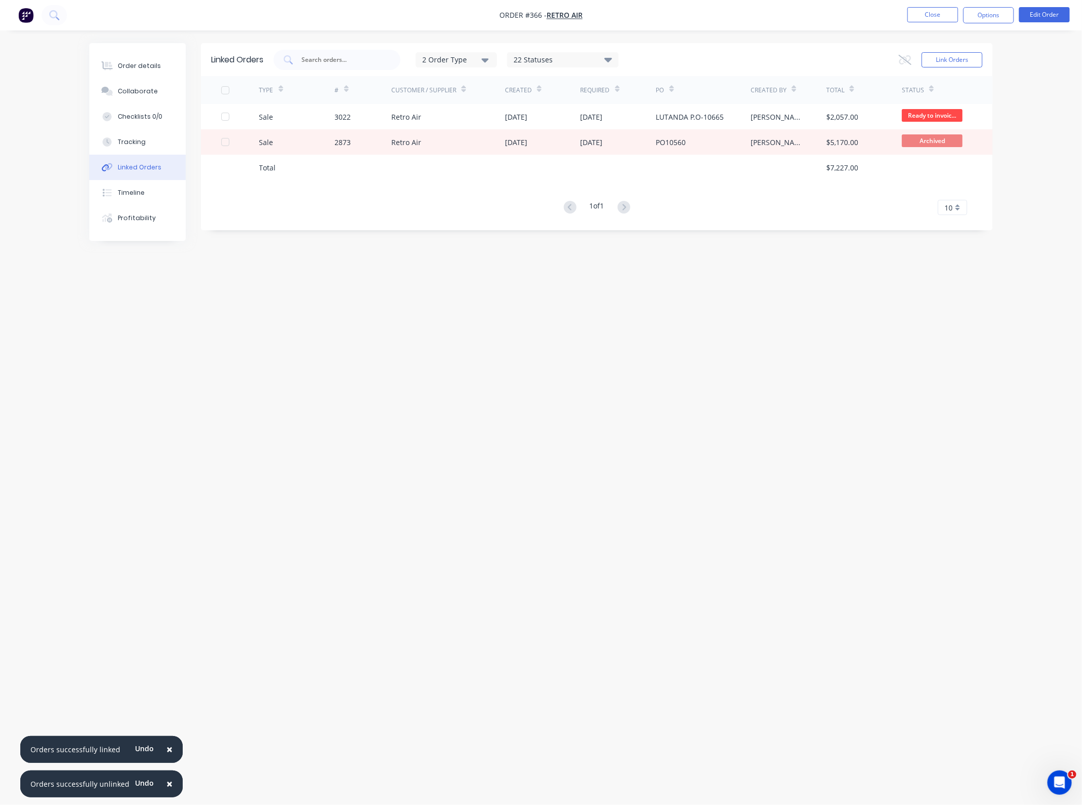
click at [736, 264] on div "Linked Orders 2 Order Type 22 Statuses Sales Order Status All Archived Draft Qu…" at bounding box center [540, 383] width 903 height 680
click at [592, 329] on div "Linked Orders 2 Order Type 22 Statuses Sales Order Status All Archived Draft Qu…" at bounding box center [540, 383] width 903 height 680
